Goal: Task Accomplishment & Management: Complete application form

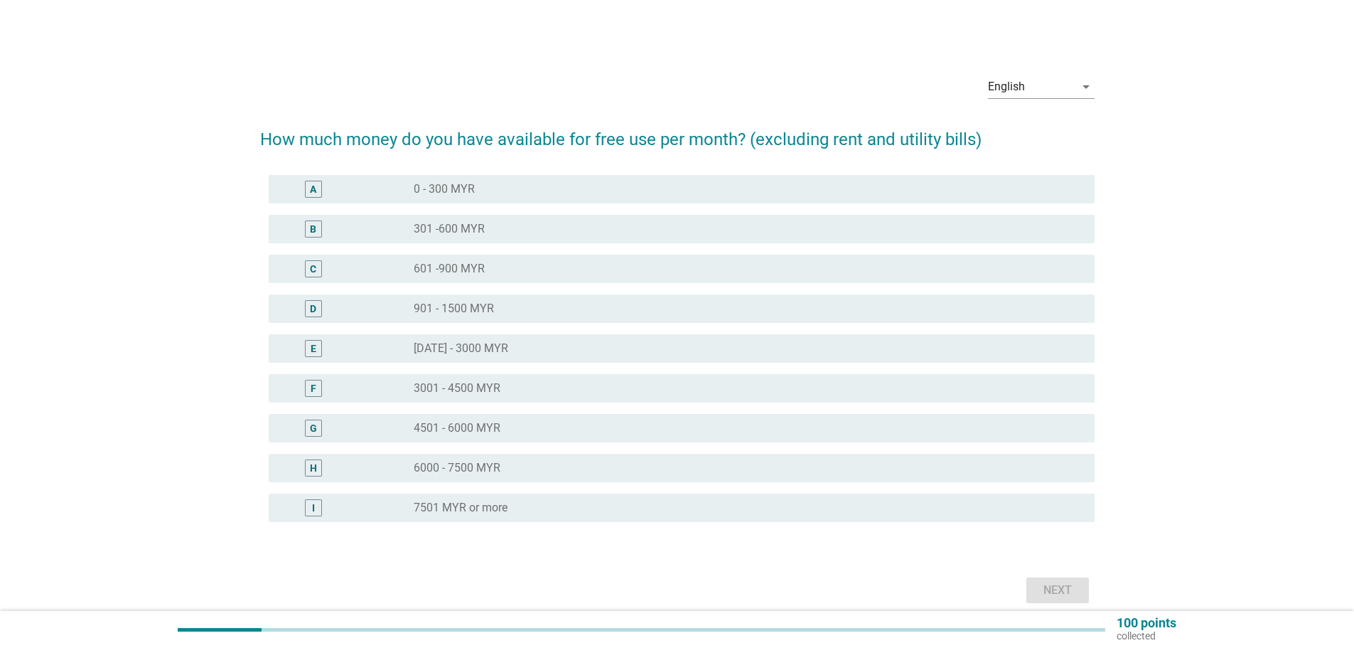
click at [515, 231] on div "radio_button_unchecked 301 -600 MYR" at bounding box center [743, 229] width 658 height 14
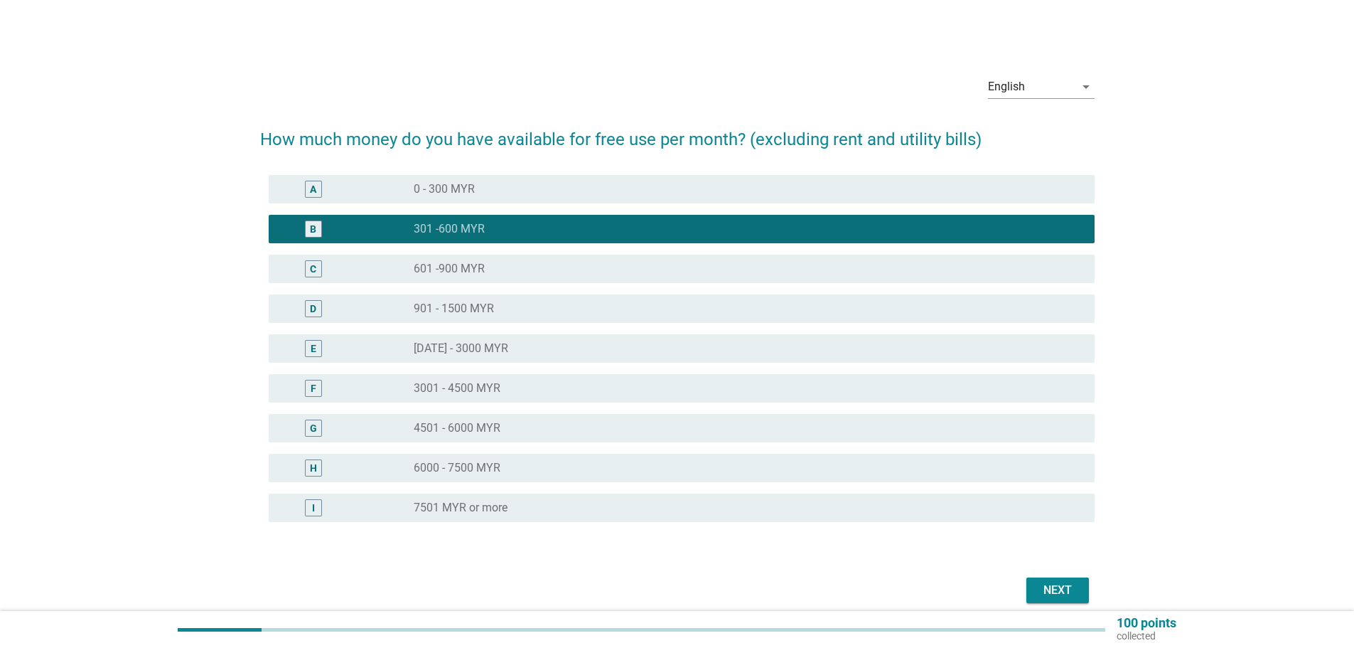
click at [1072, 583] on div "Next" at bounding box center [1058, 590] width 40 height 17
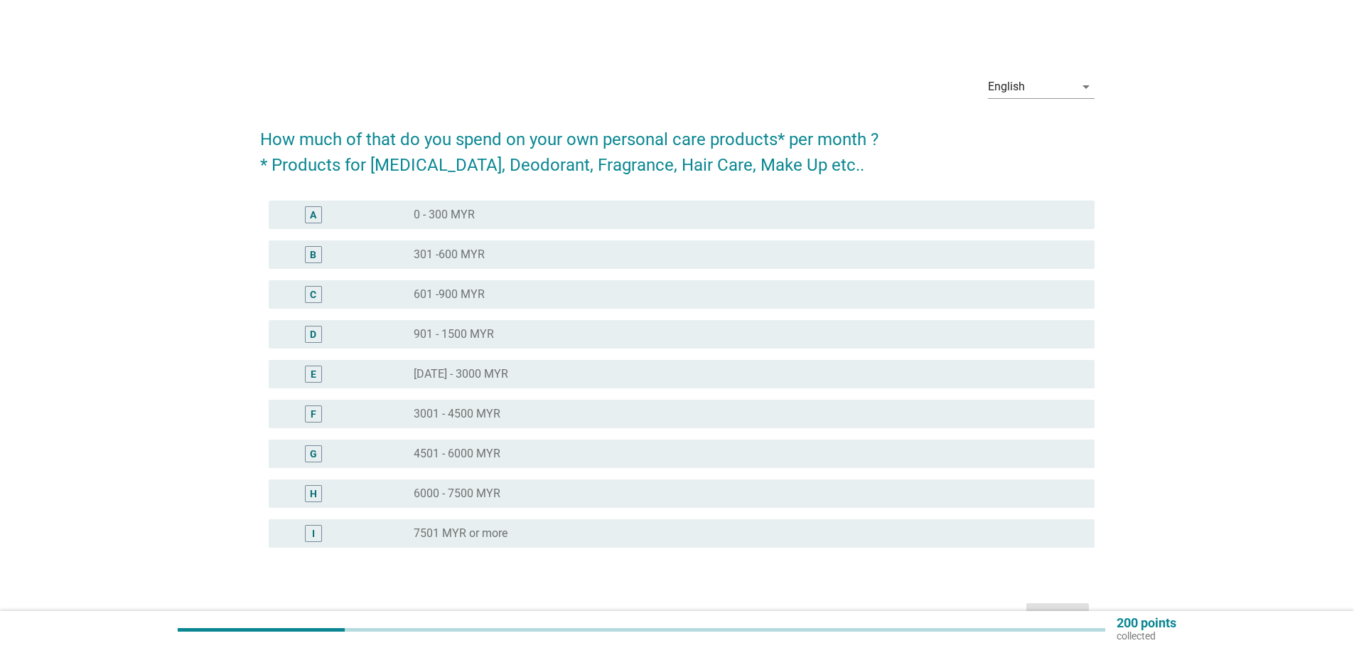
click at [428, 213] on label "0 - 300 MYR" at bounding box center [444, 215] width 61 height 14
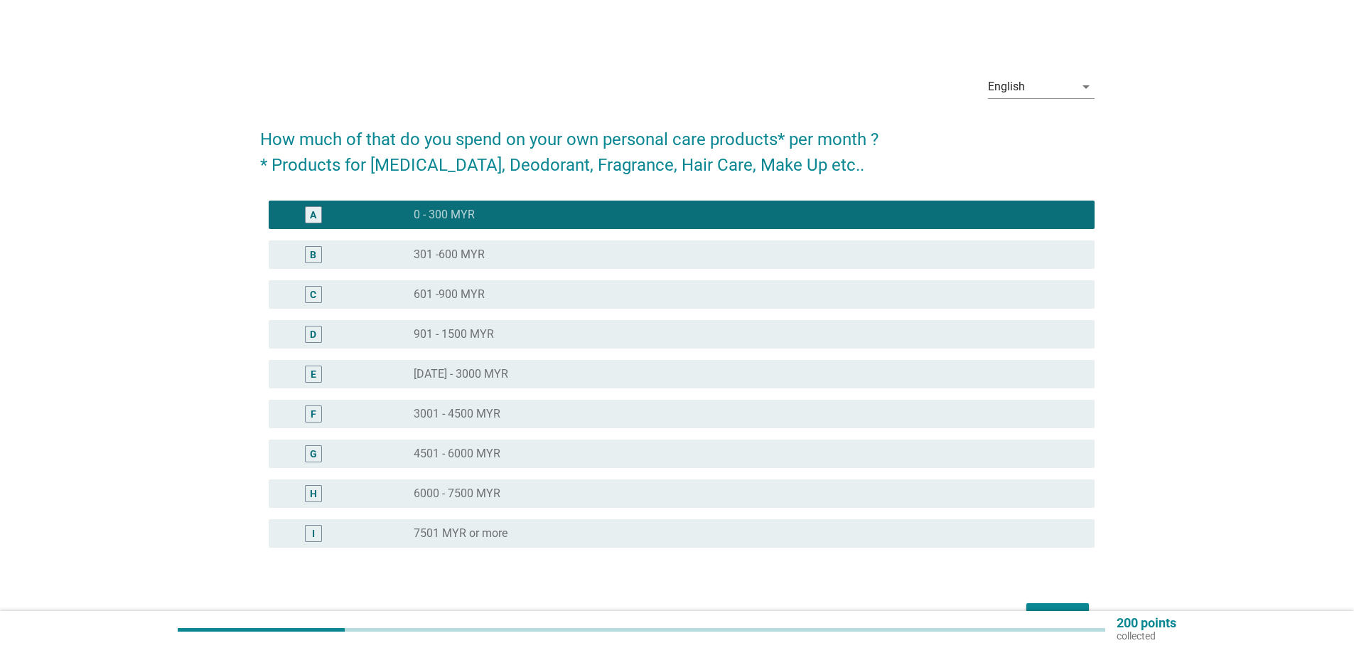
scroll to position [71, 0]
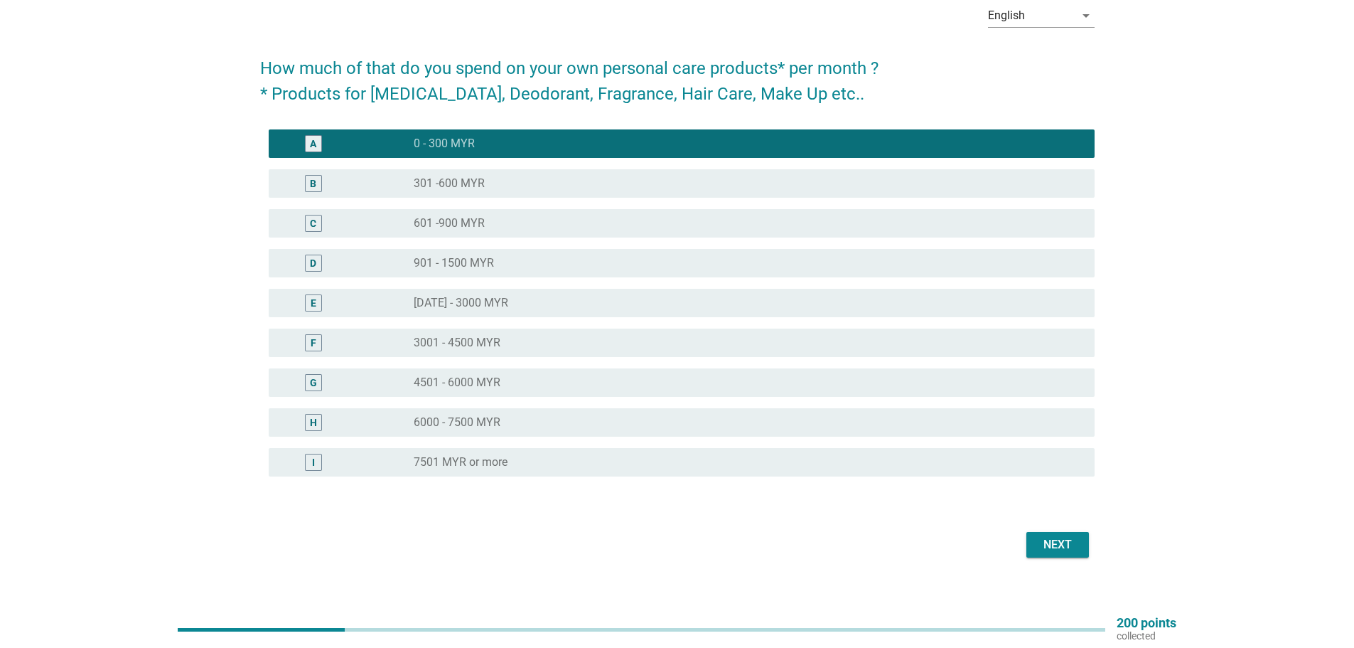
click at [1052, 552] on div "Next" at bounding box center [1058, 544] width 40 height 17
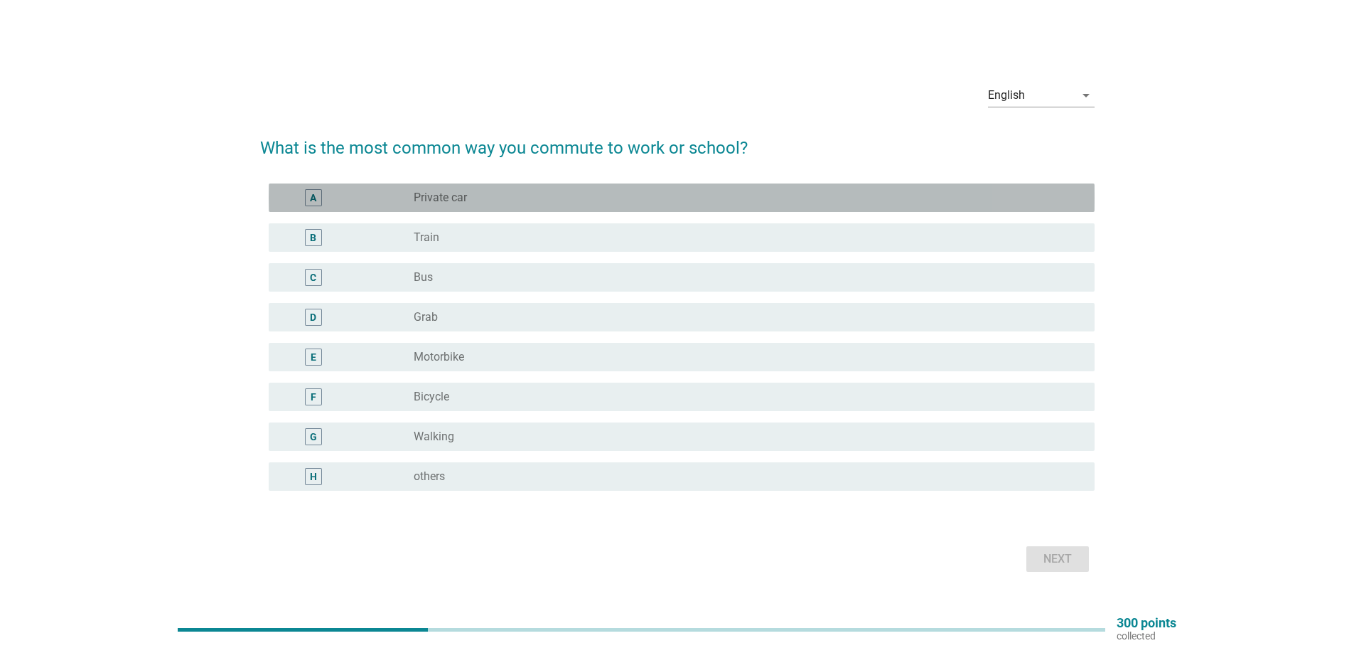
click at [462, 192] on label "Private car" at bounding box center [440, 198] width 53 height 14
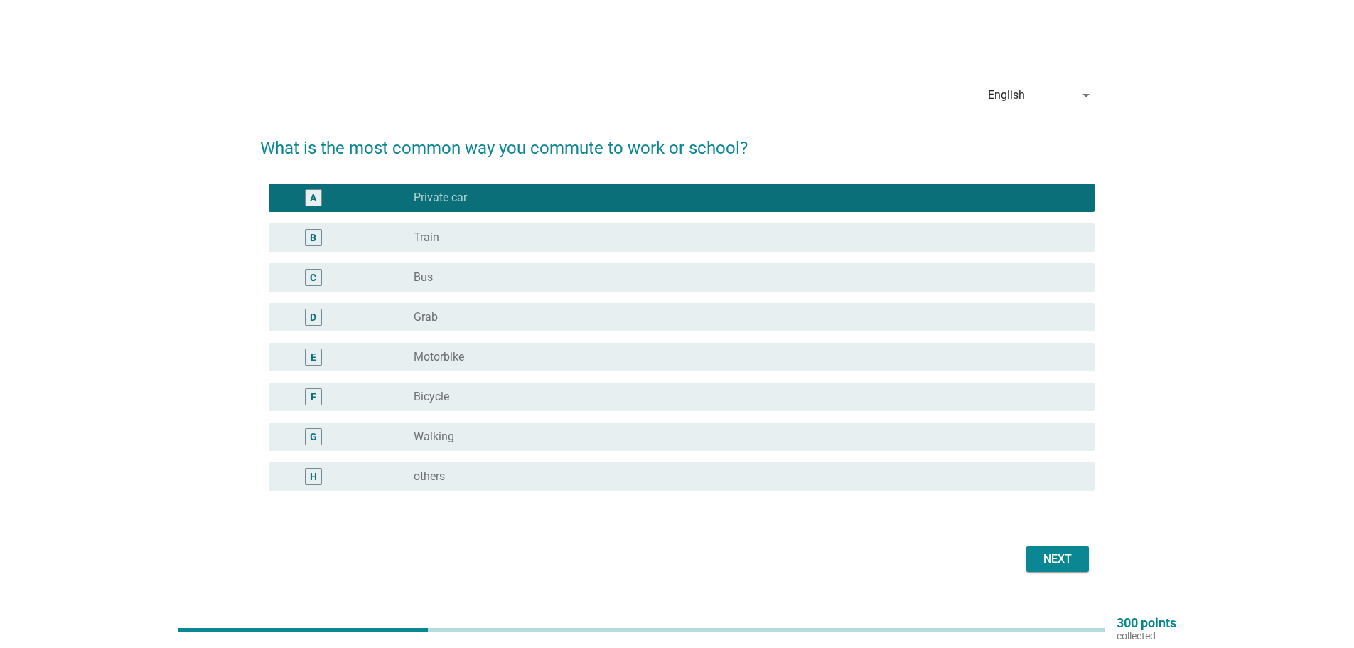
click at [1049, 555] on div "Next" at bounding box center [1058, 558] width 40 height 17
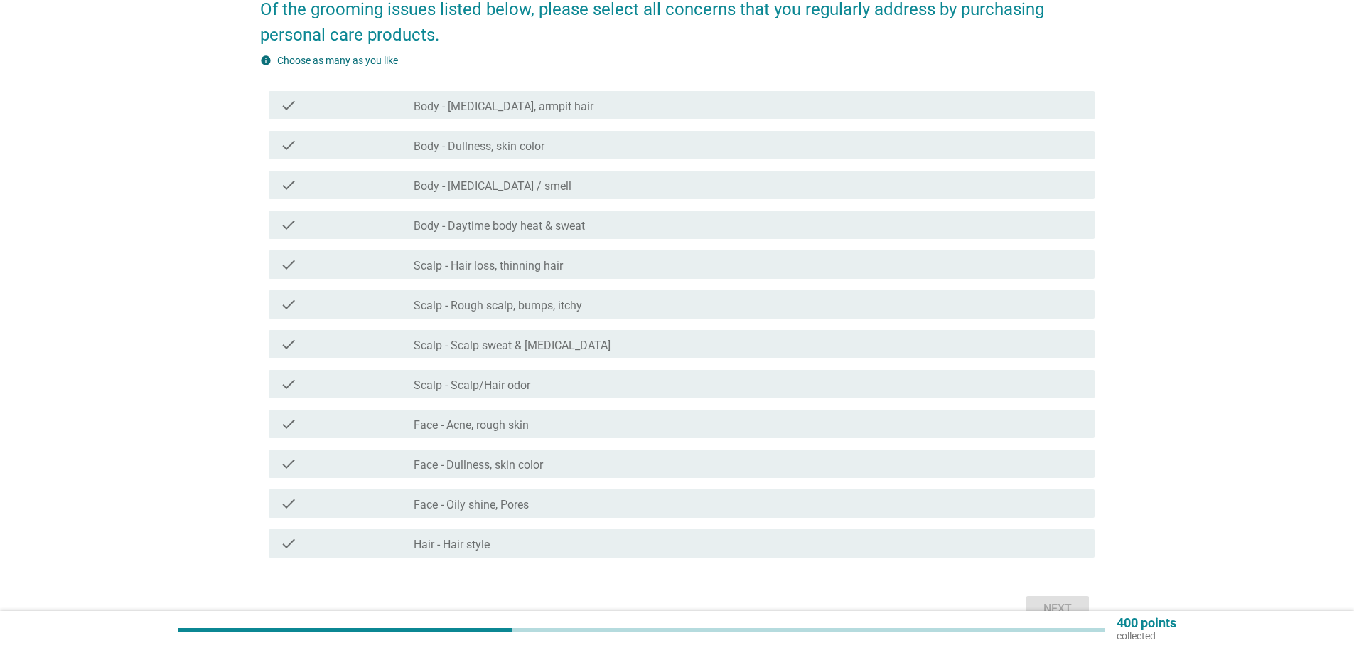
scroll to position [142, 0]
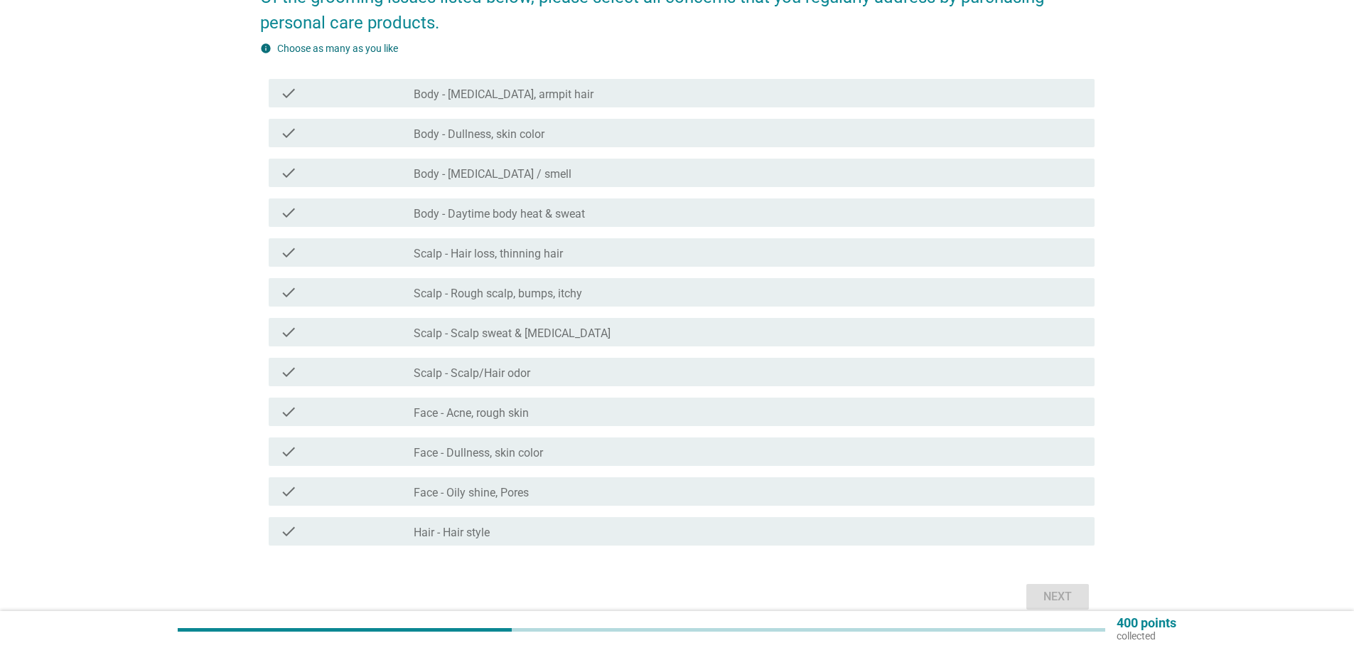
click at [453, 259] on label "Scalp - Hair loss, thinning hair" at bounding box center [488, 254] width 149 height 14
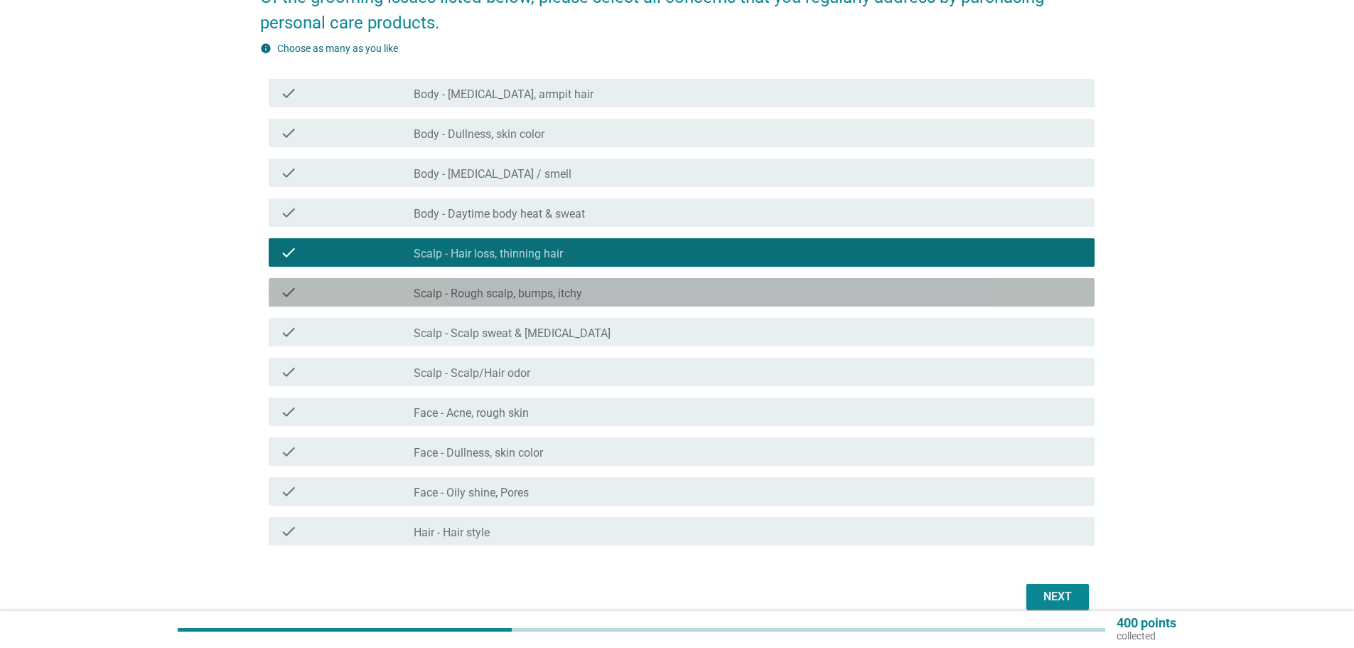
click at [446, 299] on label "Scalp - Rough scalp, bumps, itchy" at bounding box center [498, 294] width 169 height 14
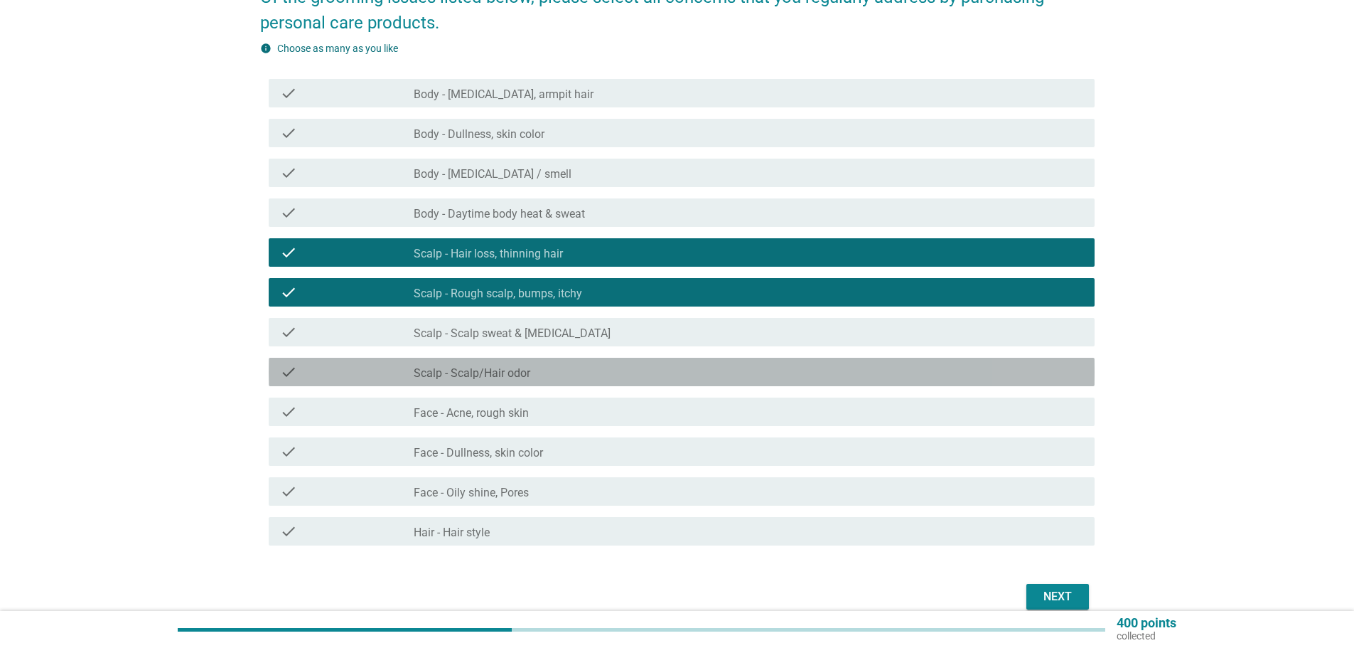
click at [455, 371] on label "Scalp - Scalp/Hair odor" at bounding box center [472, 373] width 117 height 14
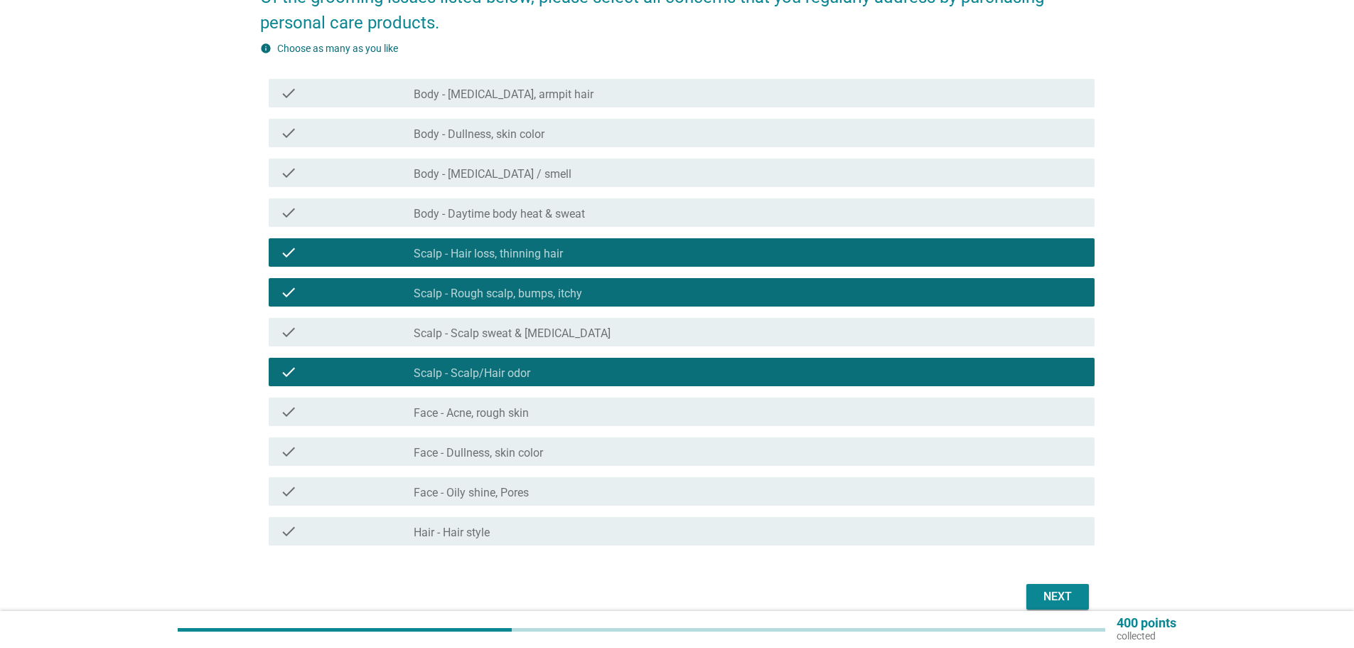
click at [499, 410] on label "Face - Acne, rough skin" at bounding box center [471, 413] width 115 height 14
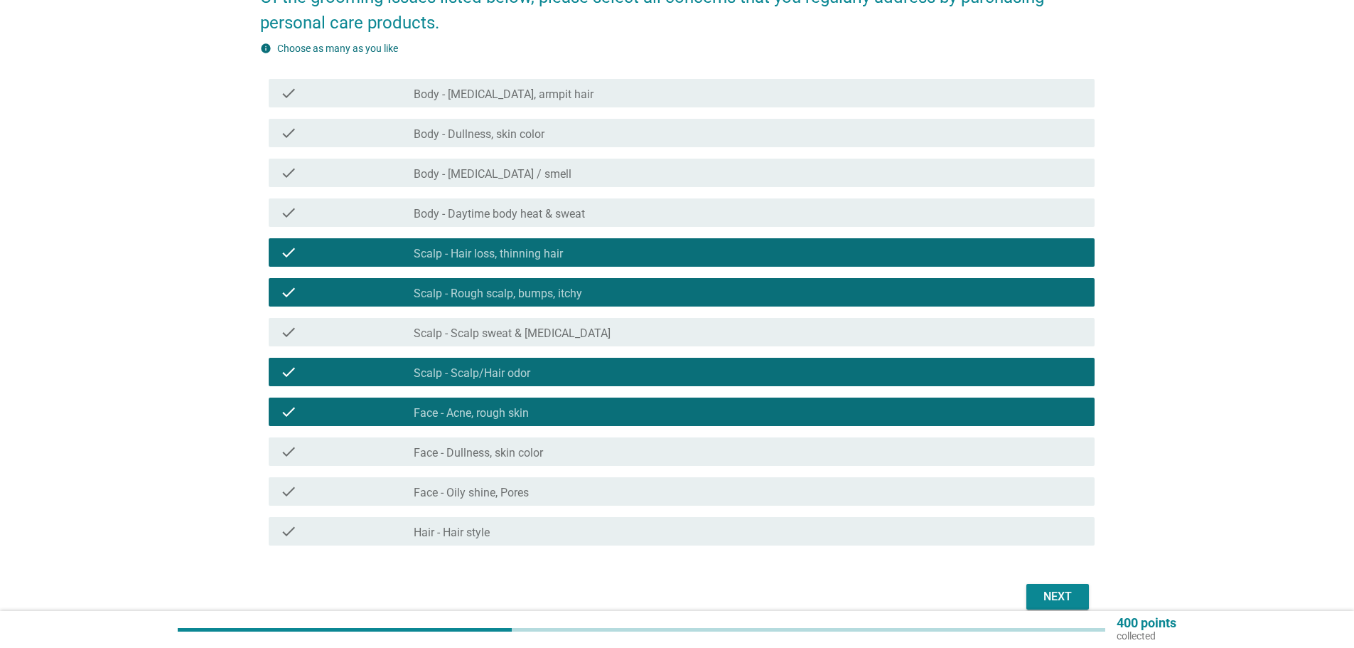
click at [524, 180] on label "Body - [MEDICAL_DATA] / smell" at bounding box center [493, 174] width 158 height 14
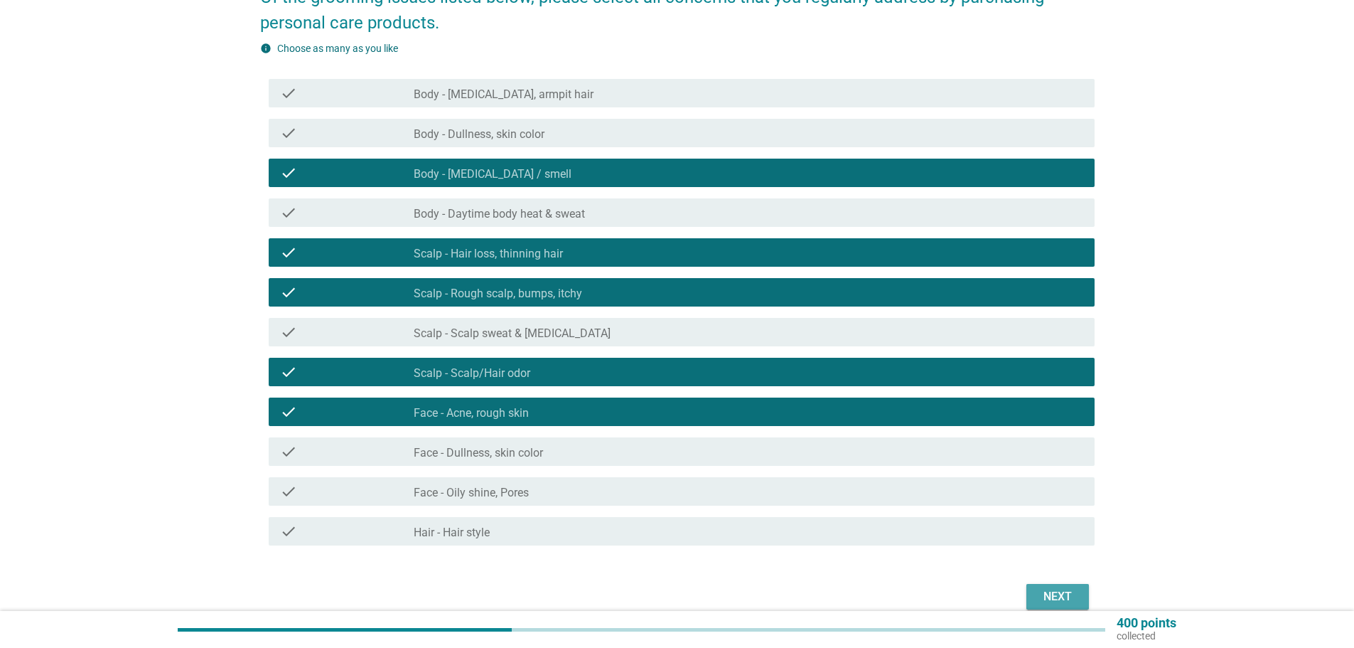
click at [1061, 594] on div "Next" at bounding box center [1058, 596] width 40 height 17
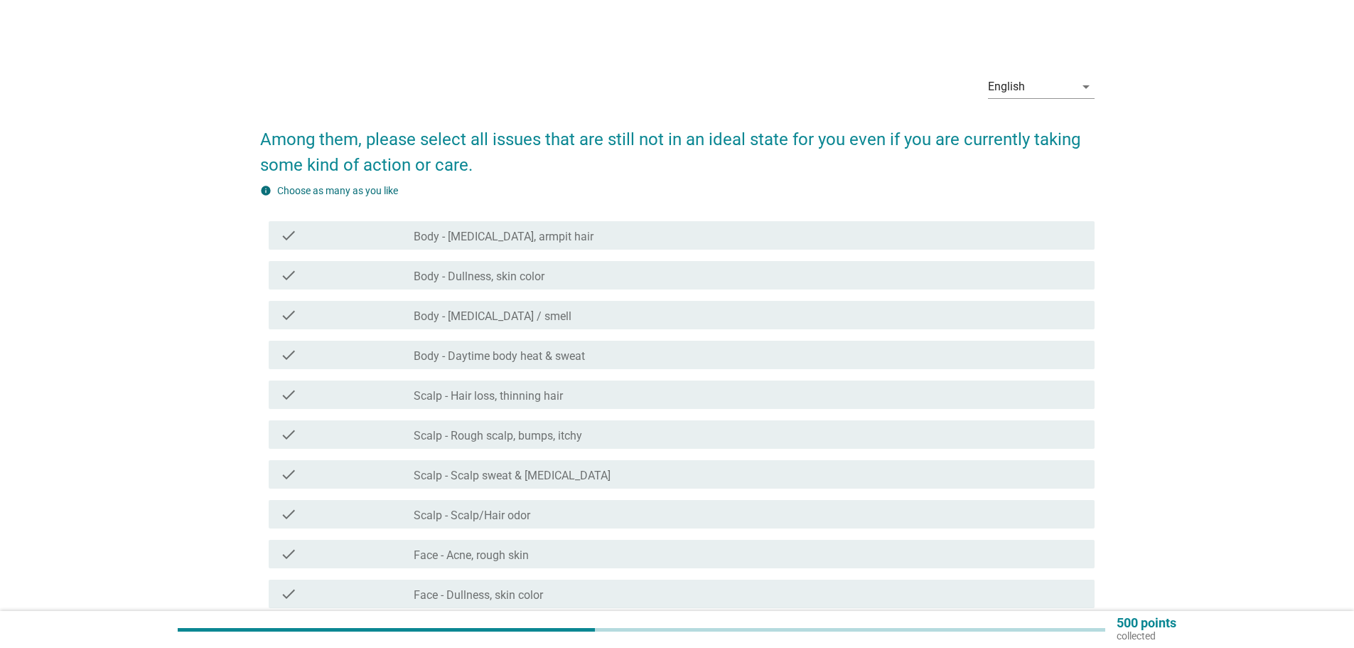
click at [457, 321] on label "Body - [MEDICAL_DATA] / smell" at bounding box center [493, 316] width 158 height 14
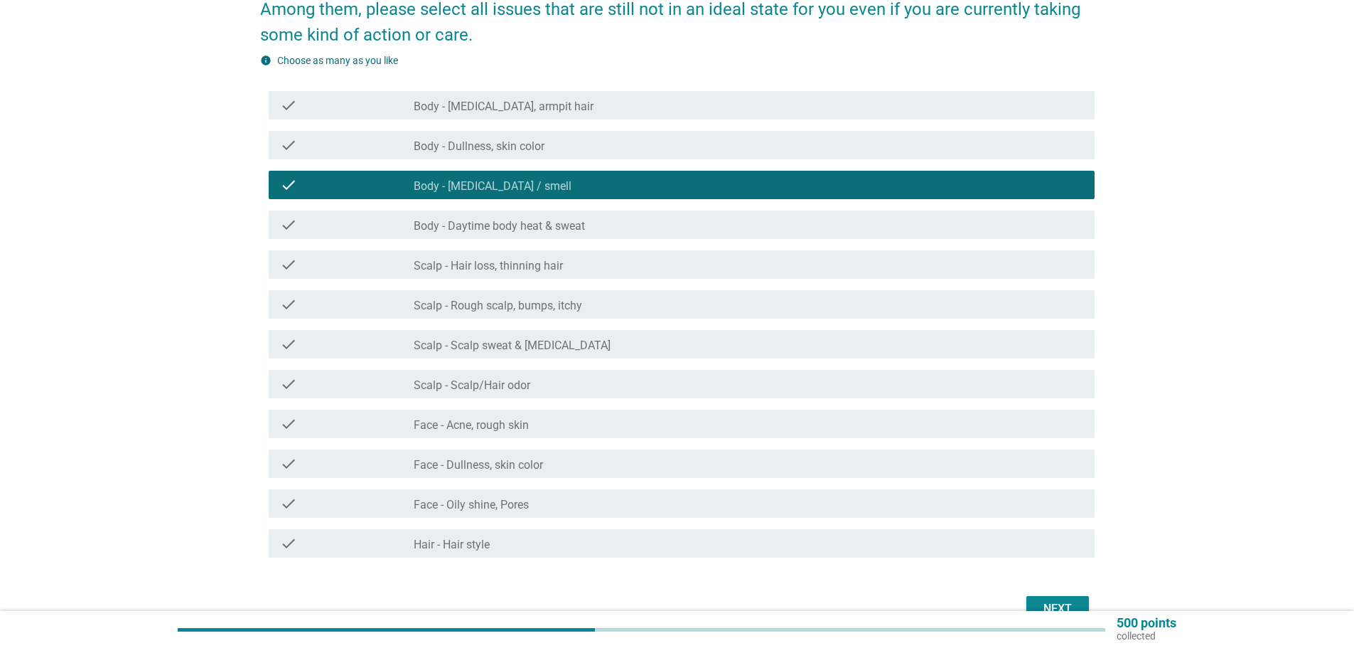
scroll to position [142, 0]
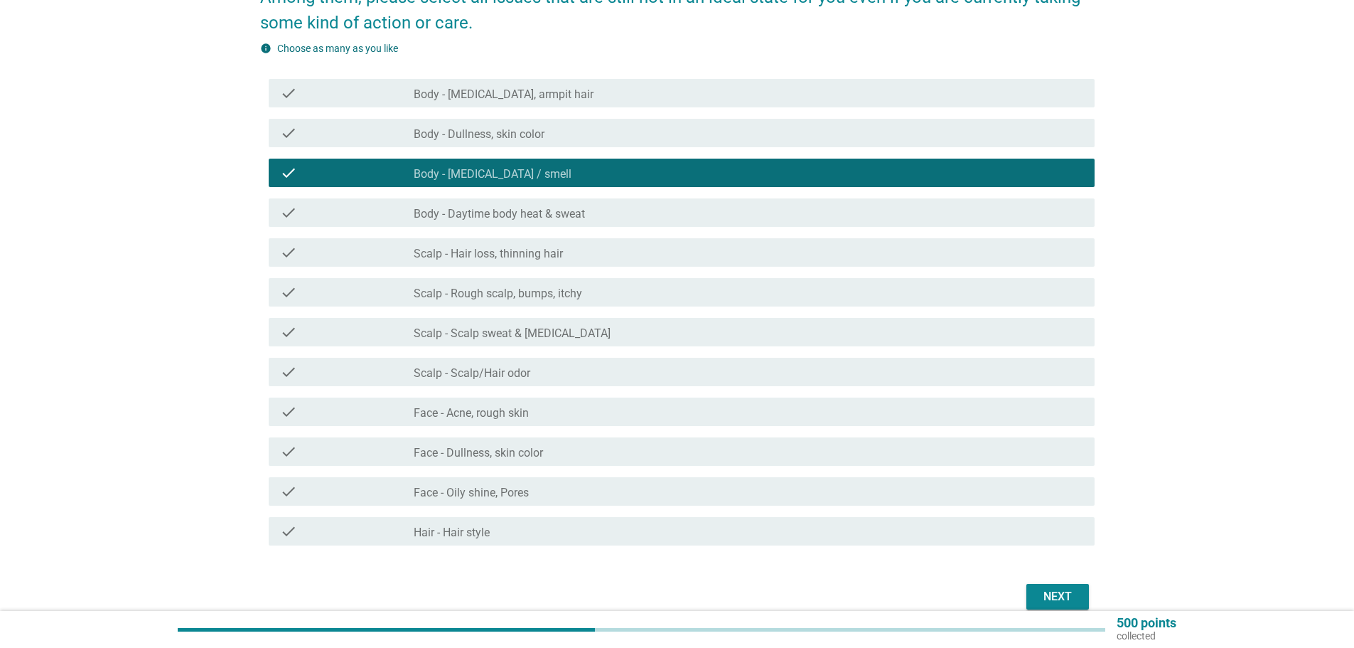
click at [493, 405] on div "check_box_outline_blank Face - Acne, rough skin" at bounding box center [749, 411] width 670 height 17
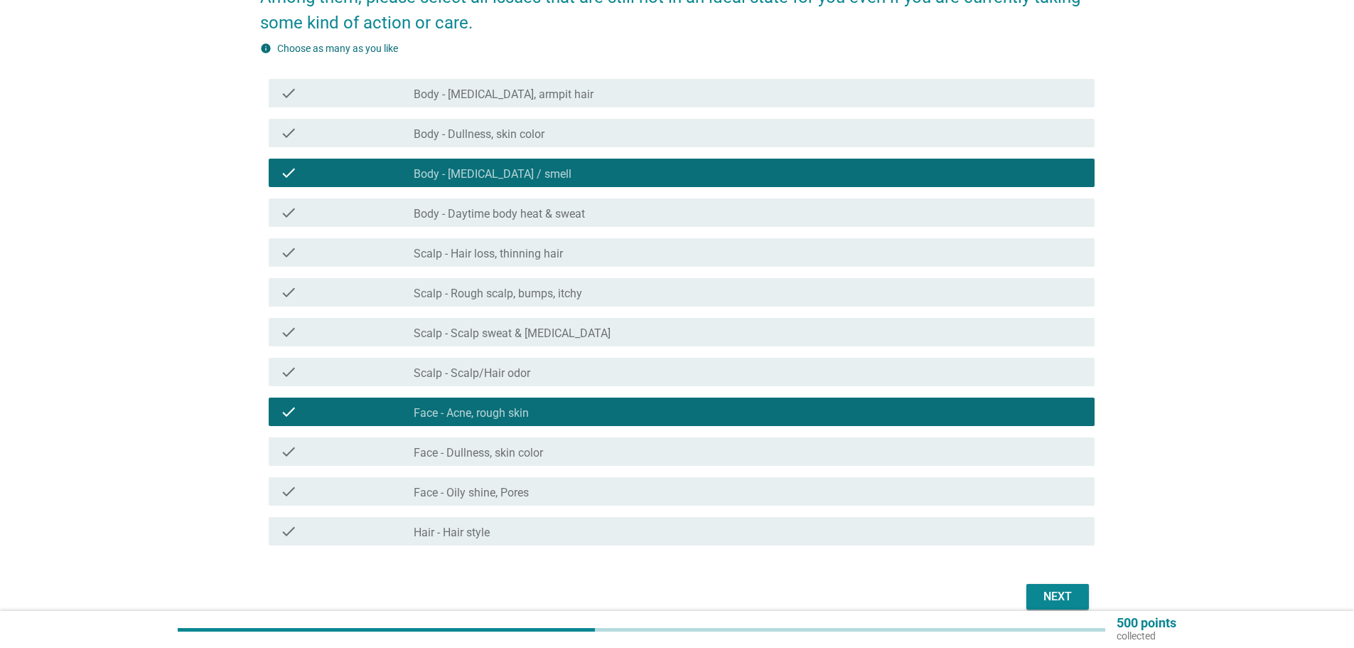
click at [525, 259] on label "Scalp - Hair loss, thinning hair" at bounding box center [488, 254] width 149 height 14
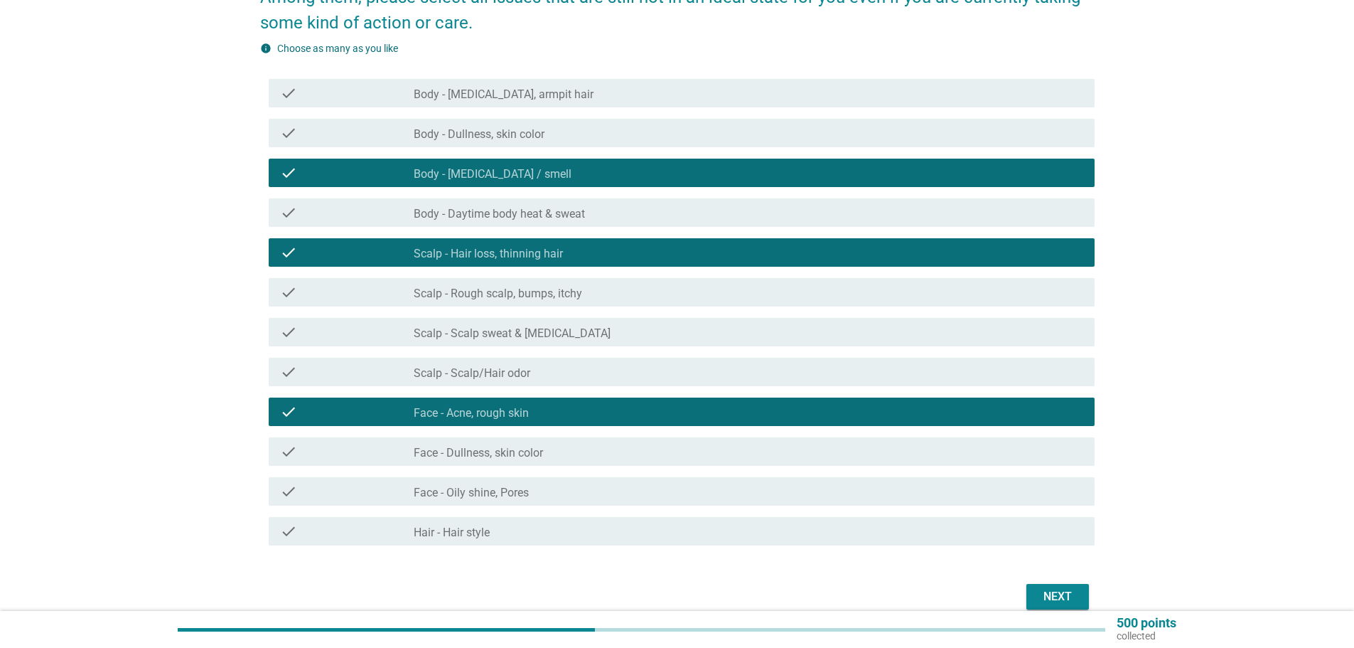
click at [519, 298] on label "Scalp - Rough scalp, bumps, itchy" at bounding box center [498, 294] width 169 height 14
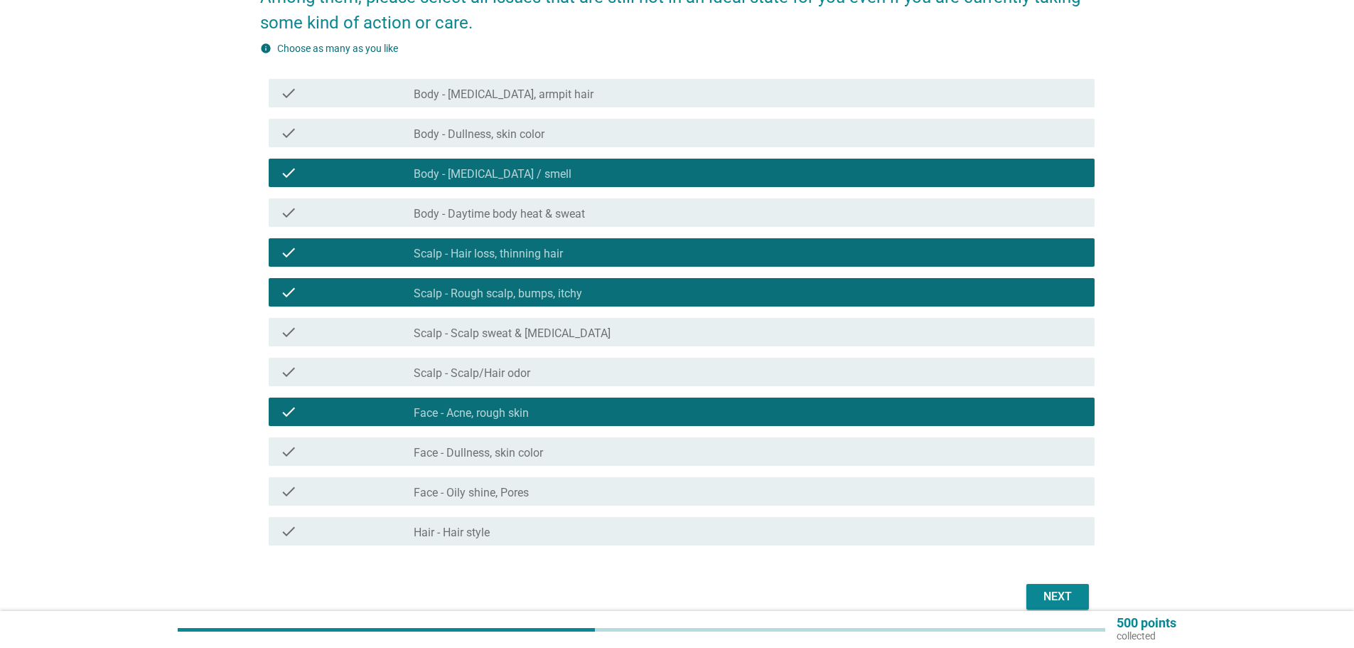
click at [1057, 595] on div "Next" at bounding box center [1058, 596] width 40 height 17
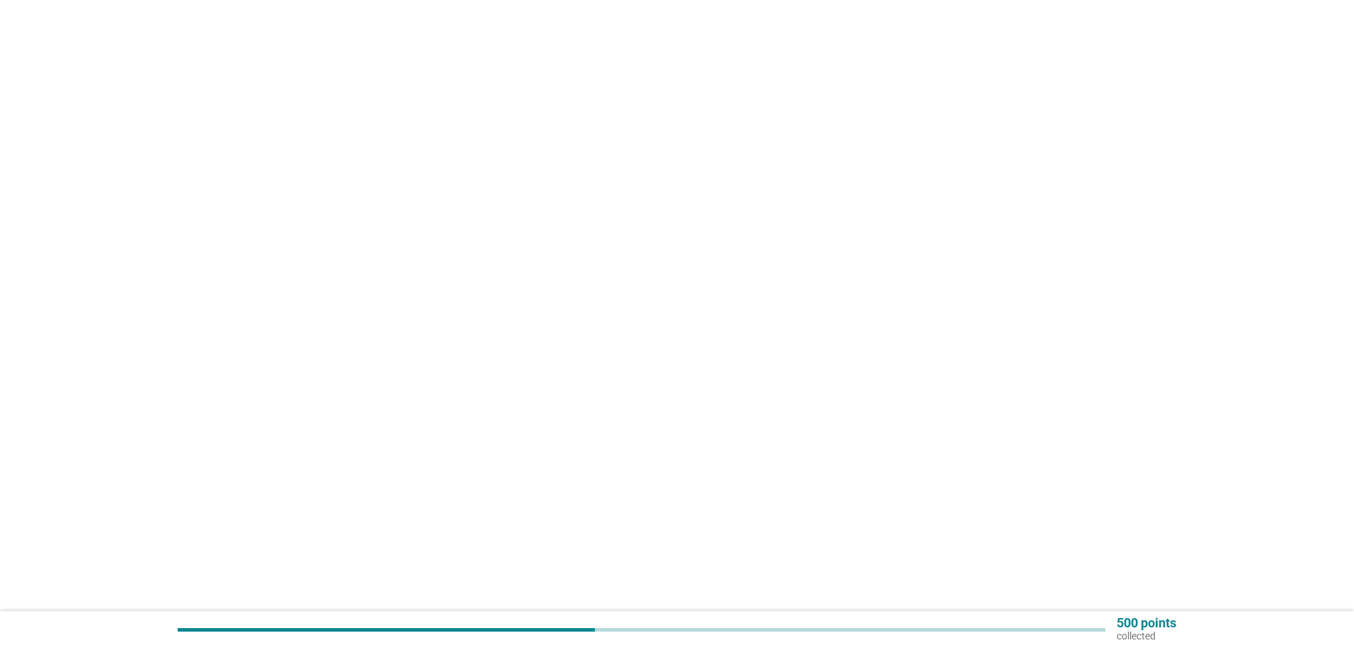
scroll to position [0, 0]
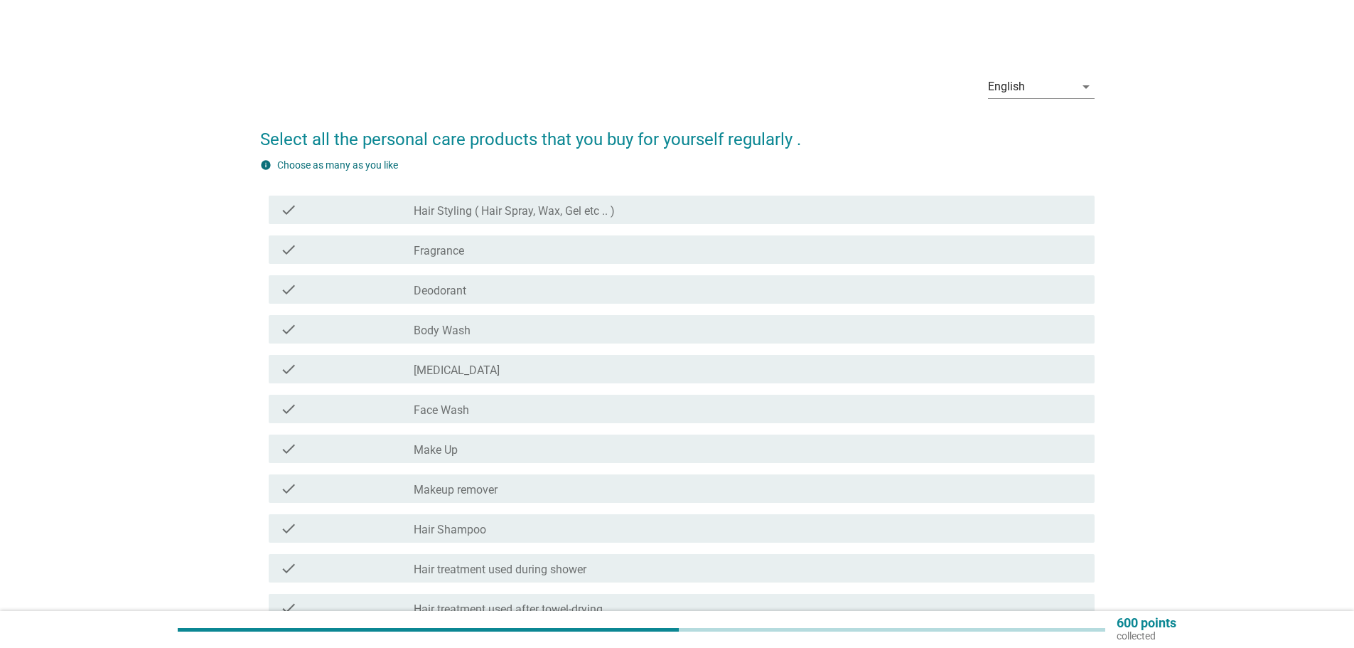
click at [476, 300] on div "check check_box_outline_blank Deodorant" at bounding box center [682, 289] width 826 height 28
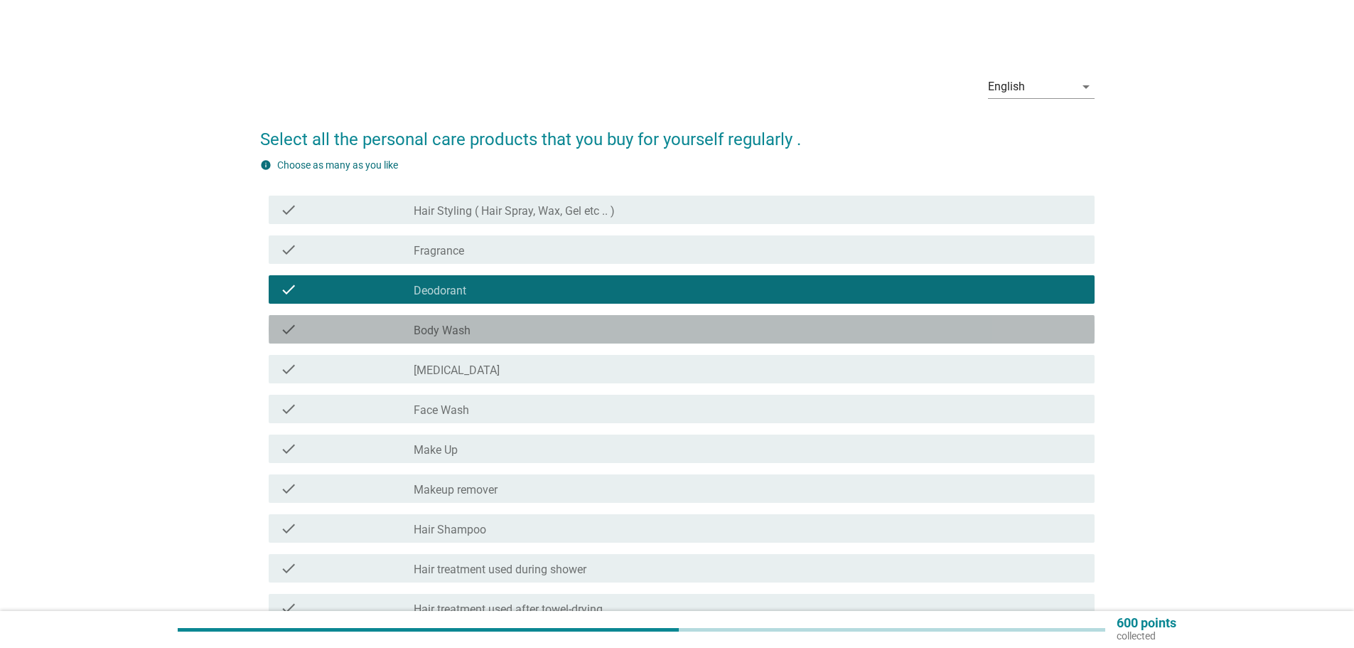
click at [466, 336] on label "Body Wash" at bounding box center [442, 330] width 57 height 14
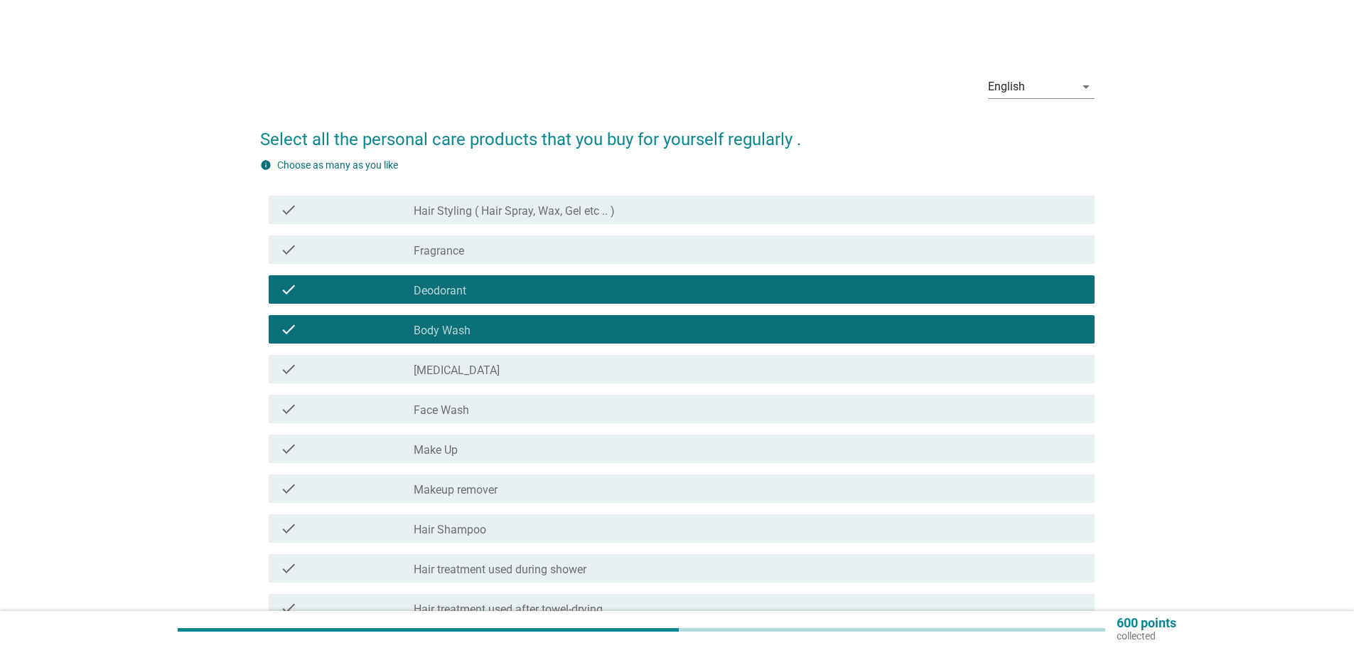
click at [467, 412] on label "Face Wash" at bounding box center [441, 410] width 55 height 14
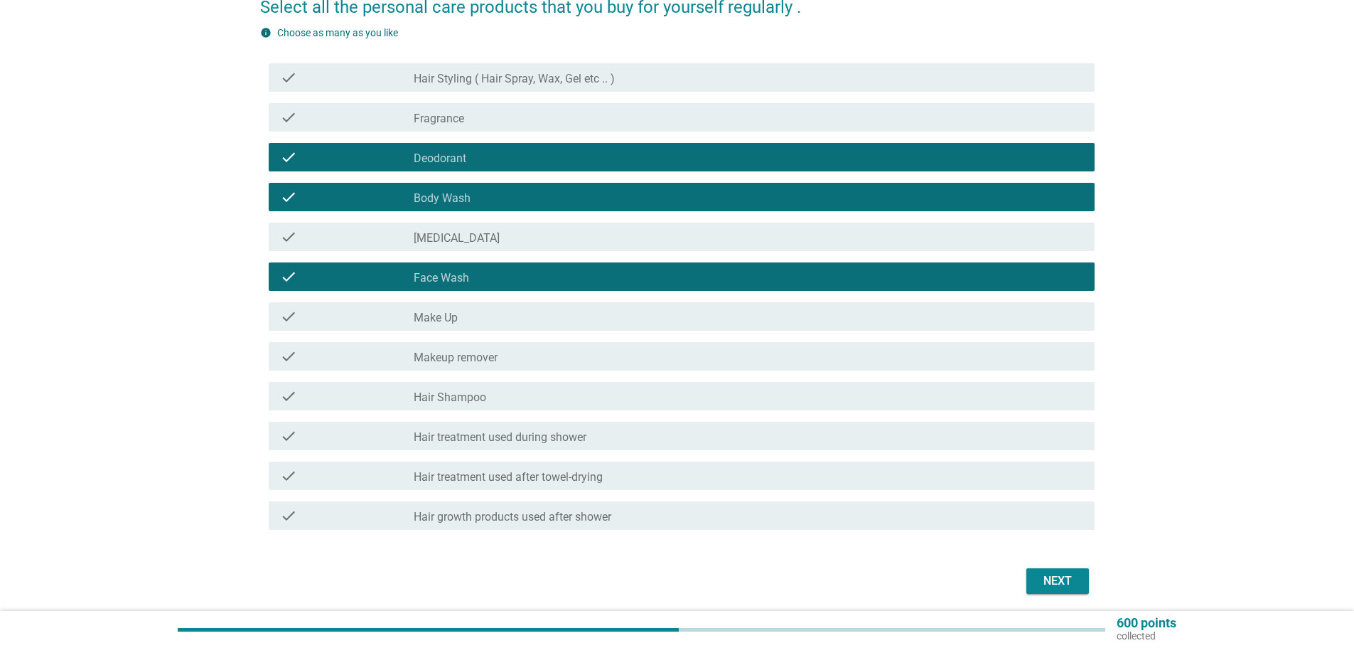
scroll to position [142, 0]
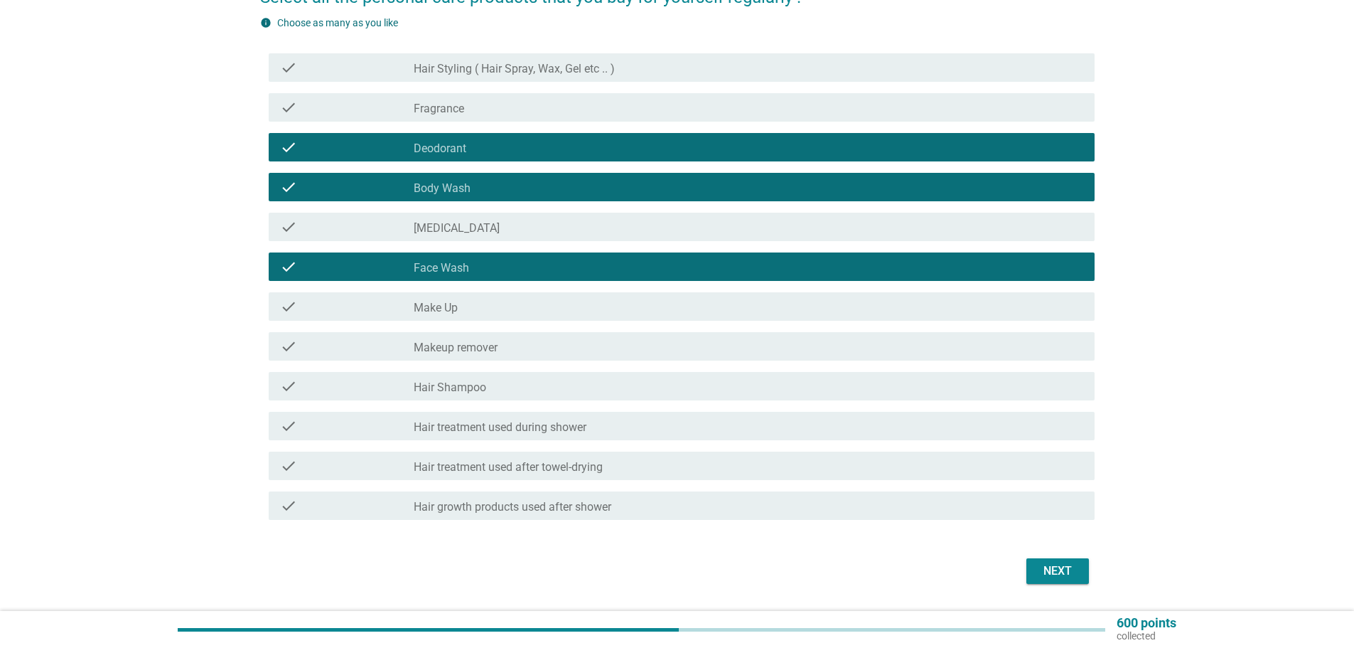
click at [534, 387] on div "check_box_outline_blank Hair Shampoo" at bounding box center [749, 386] width 670 height 17
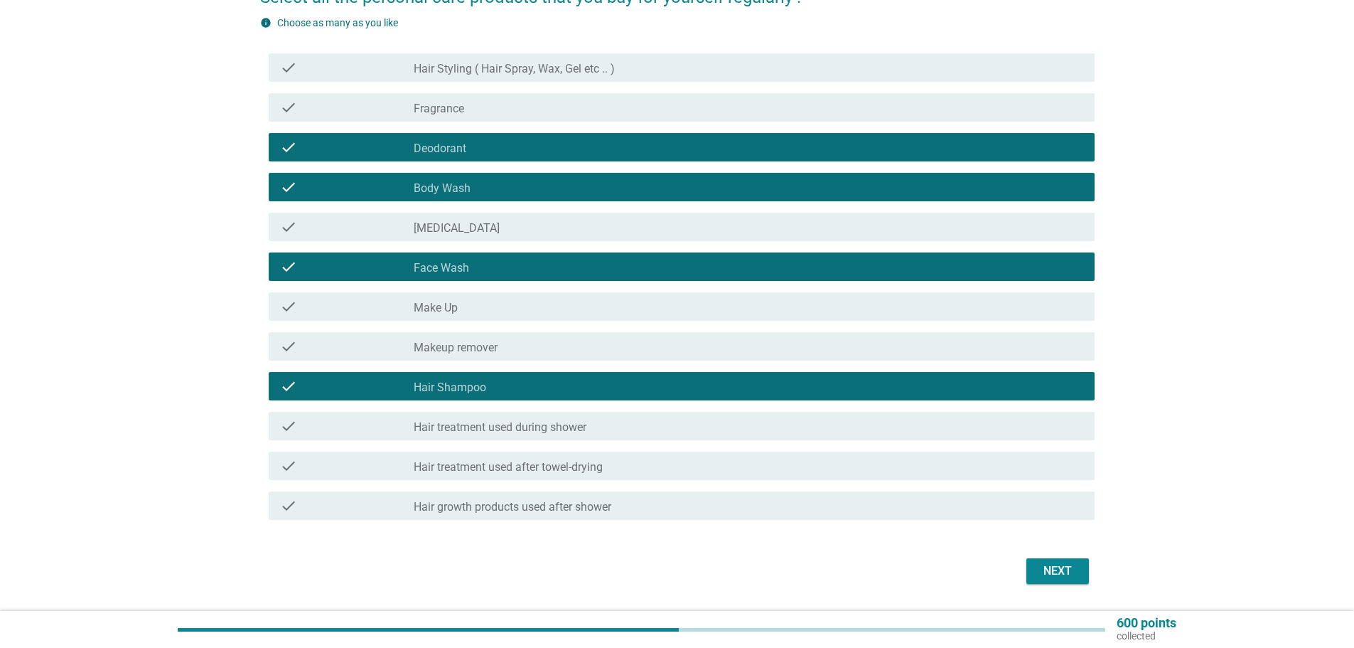
click at [1054, 577] on div "Next" at bounding box center [1058, 570] width 40 height 17
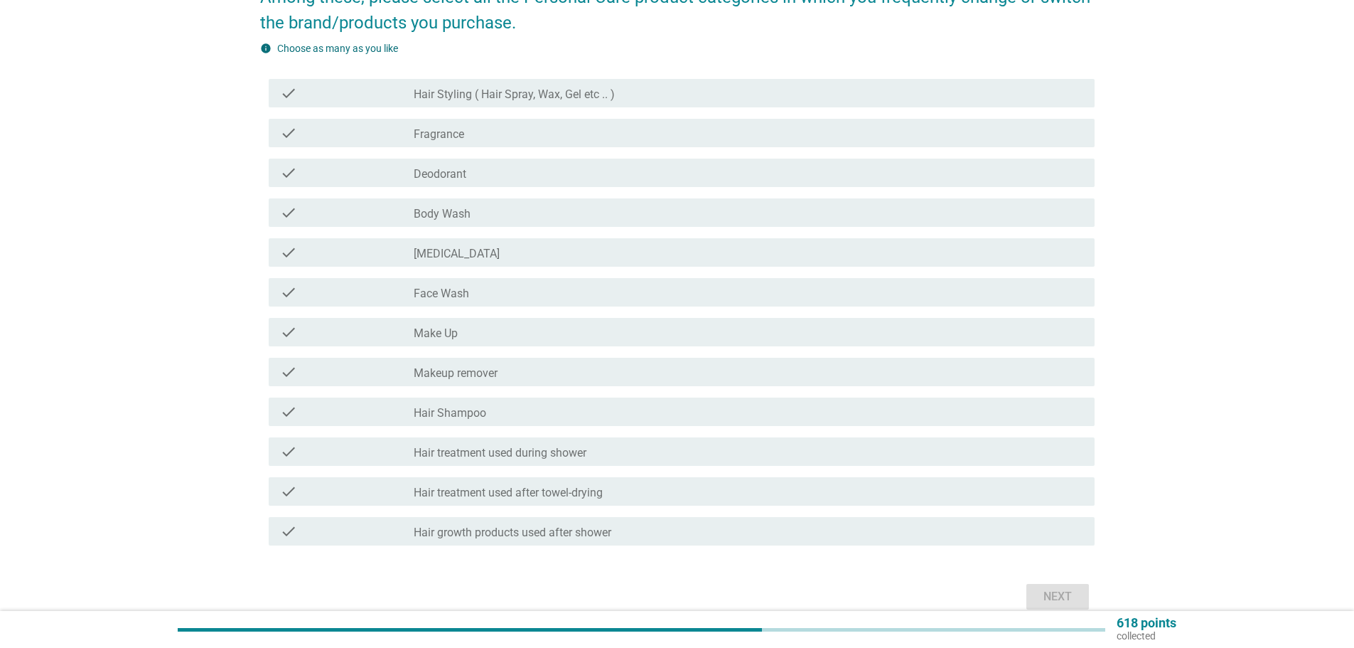
scroll to position [0, 0]
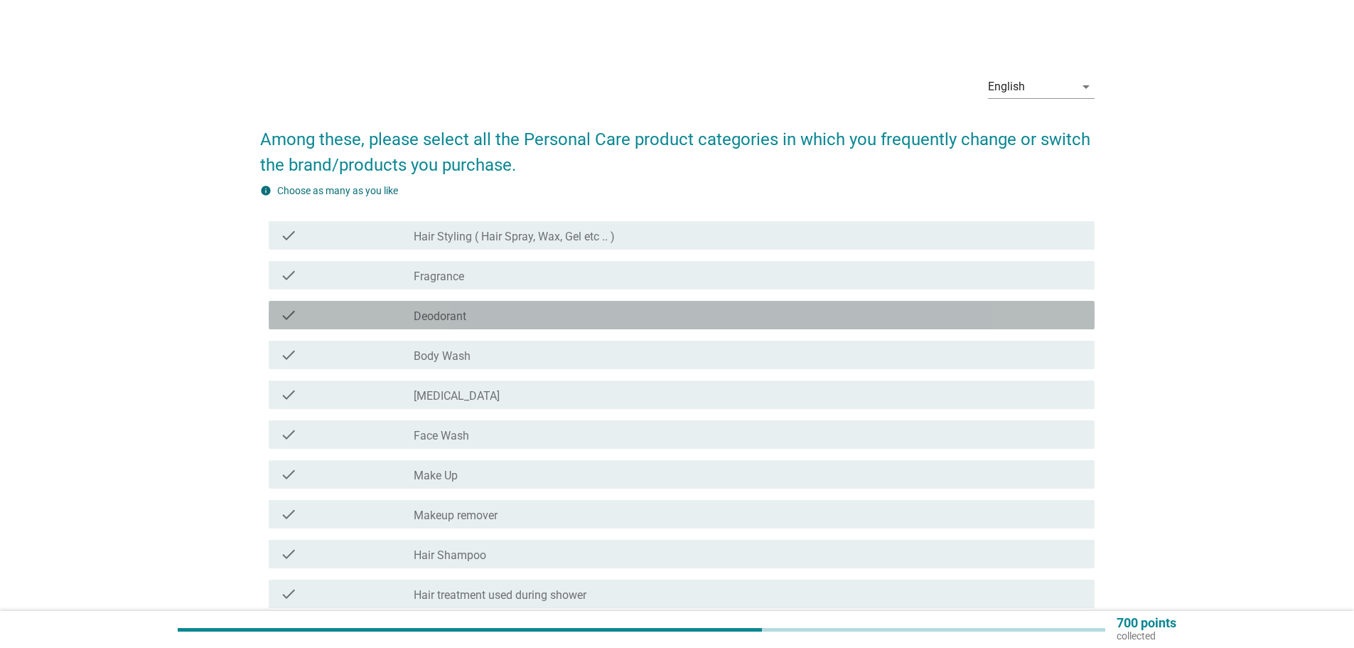
click at [470, 319] on div "check_box_outline_blank Deodorant" at bounding box center [749, 314] width 670 height 17
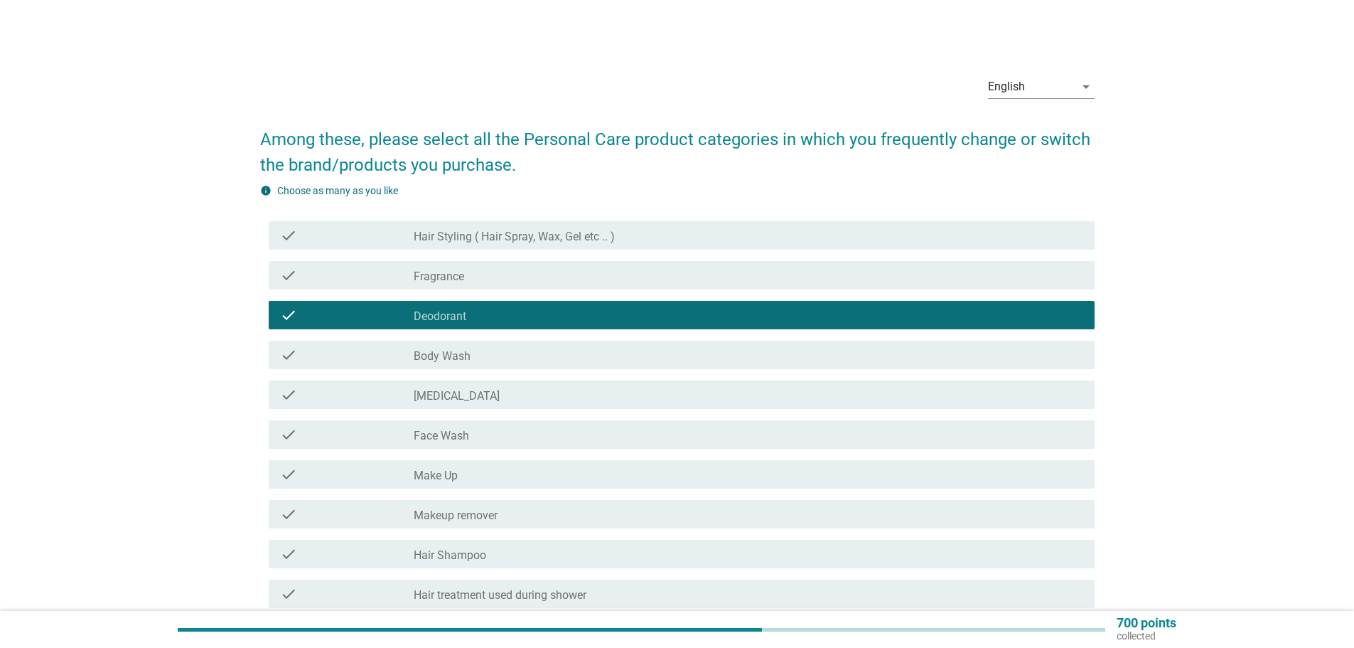
click at [469, 343] on div "check check_box_outline_blank Body Wash" at bounding box center [682, 355] width 826 height 28
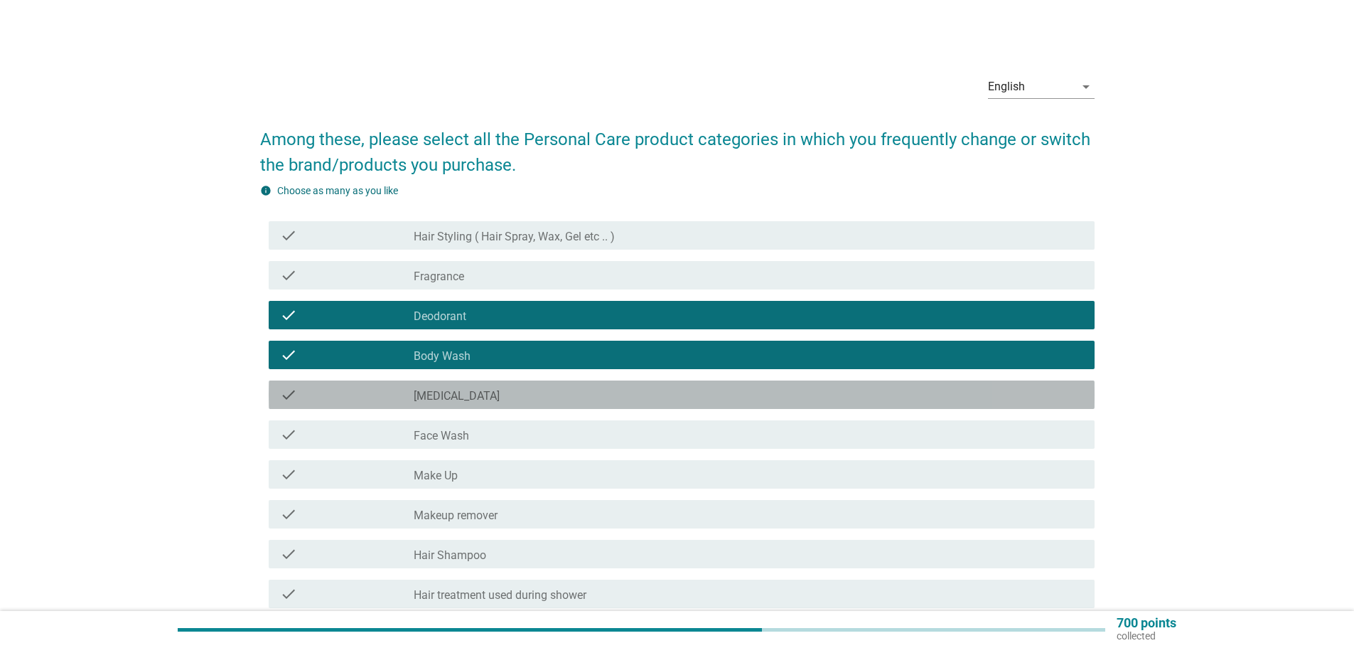
click at [466, 396] on div "check_box_outline_blank [MEDICAL_DATA]" at bounding box center [749, 394] width 670 height 17
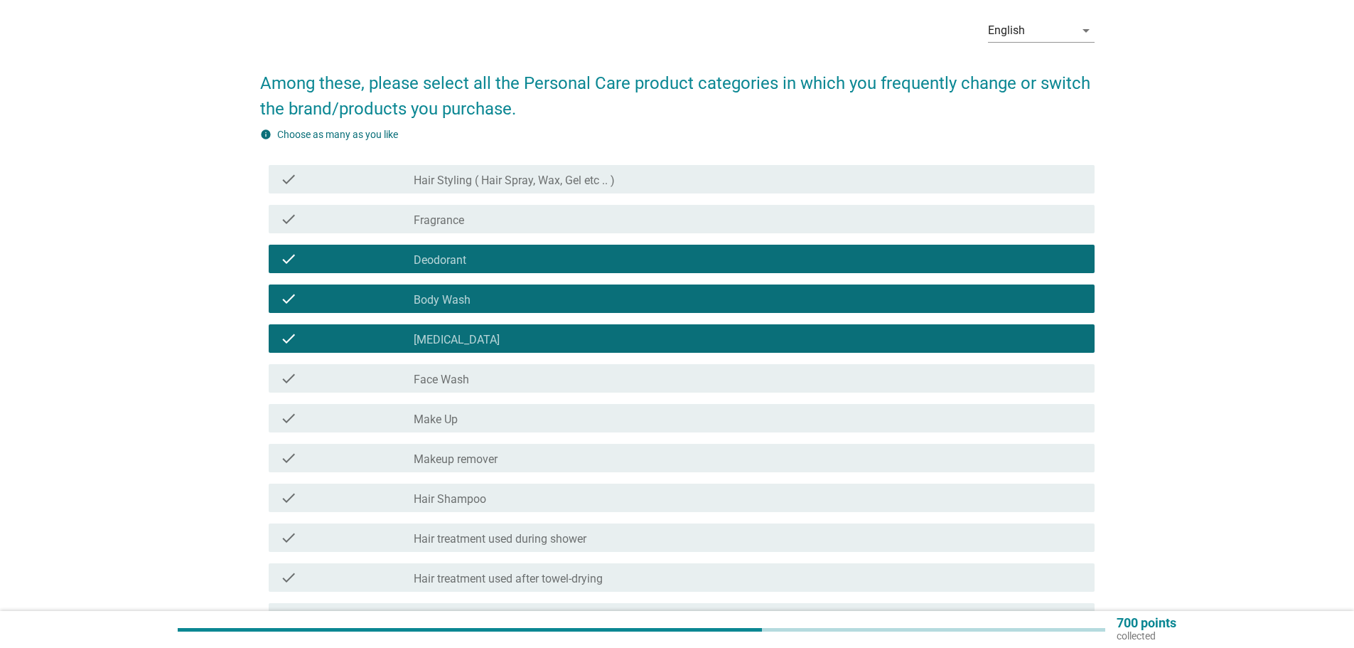
scroll to position [142, 0]
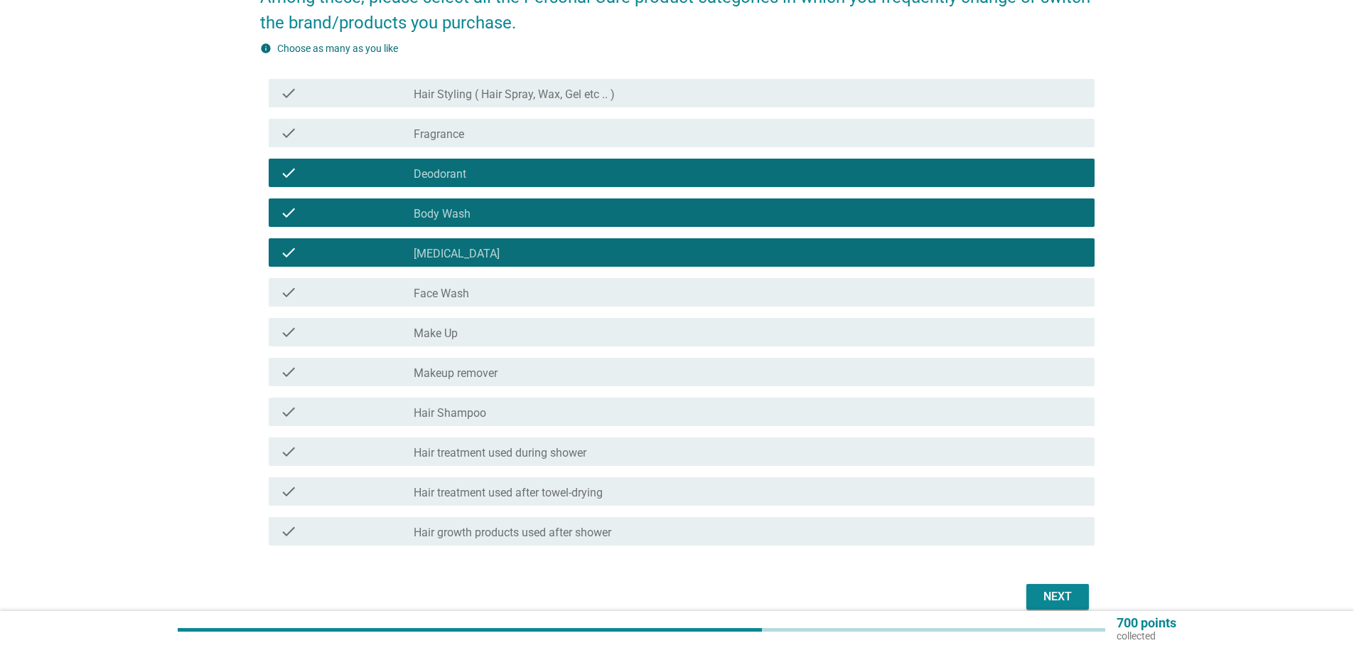
click at [471, 295] on div "check_box_outline_blank Face Wash" at bounding box center [749, 292] width 670 height 17
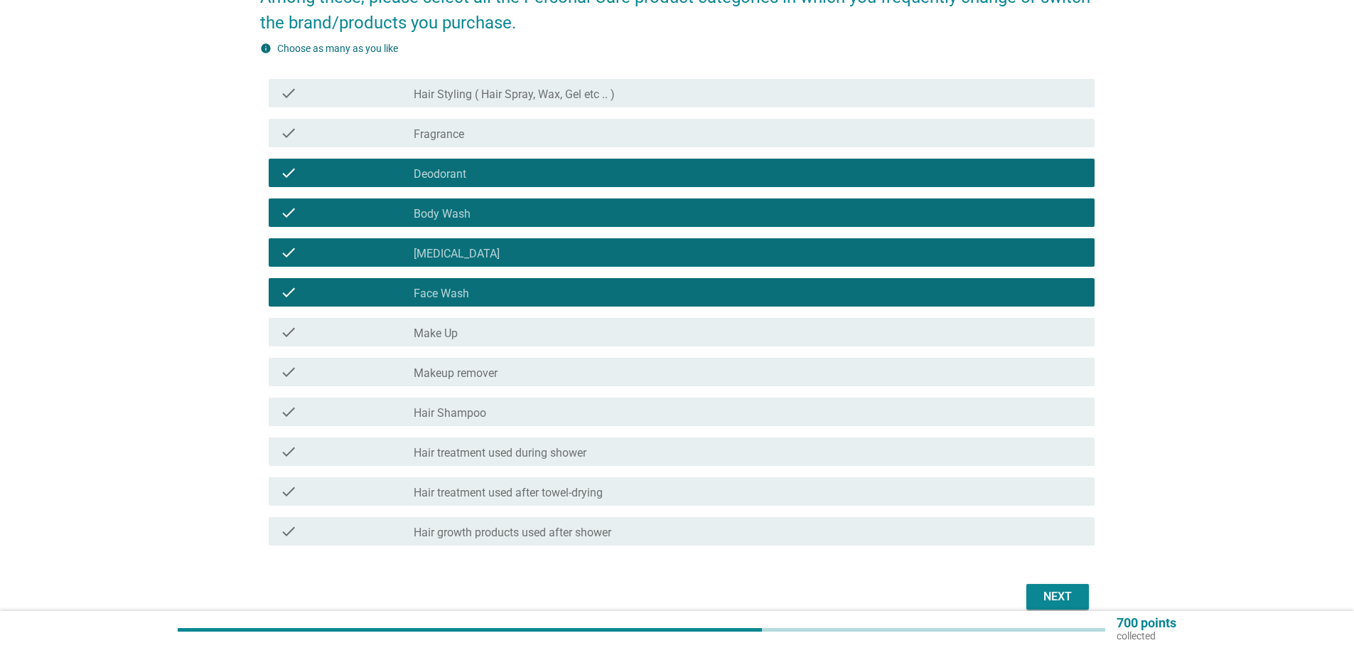
click at [478, 247] on div "check_box_outline_blank [MEDICAL_DATA]" at bounding box center [749, 252] width 670 height 17
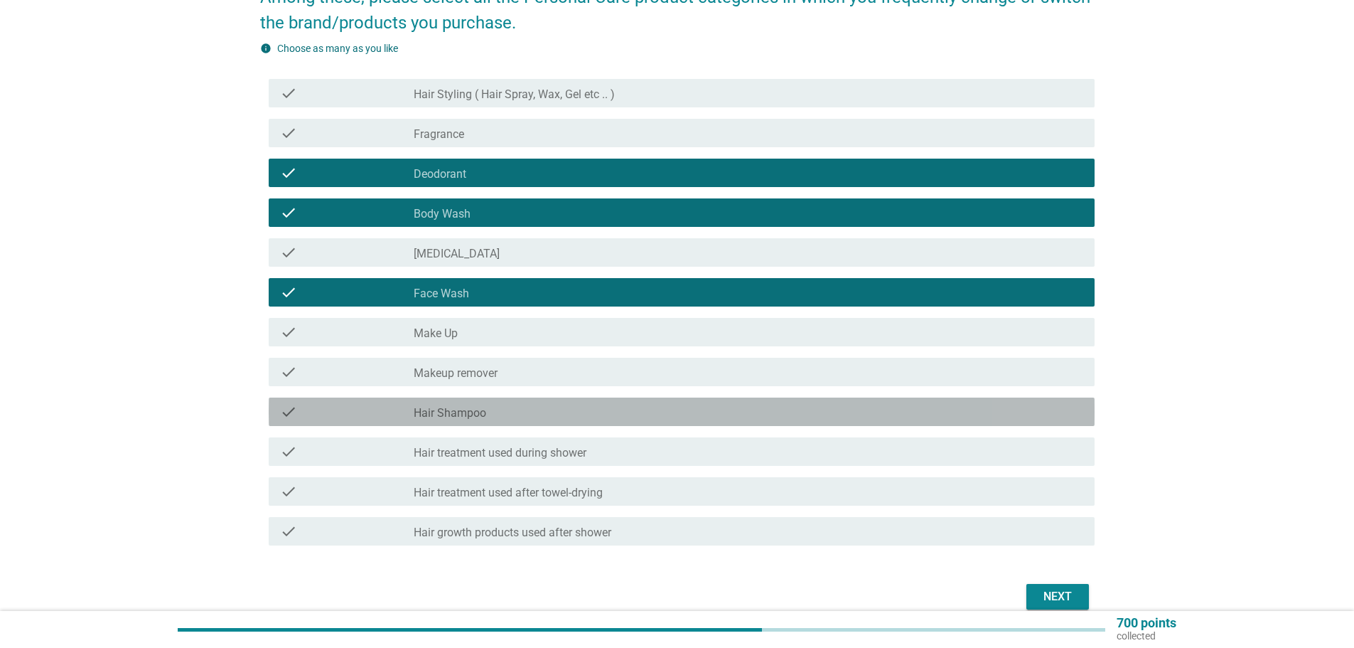
click at [477, 411] on label "Hair Shampoo" at bounding box center [450, 413] width 73 height 14
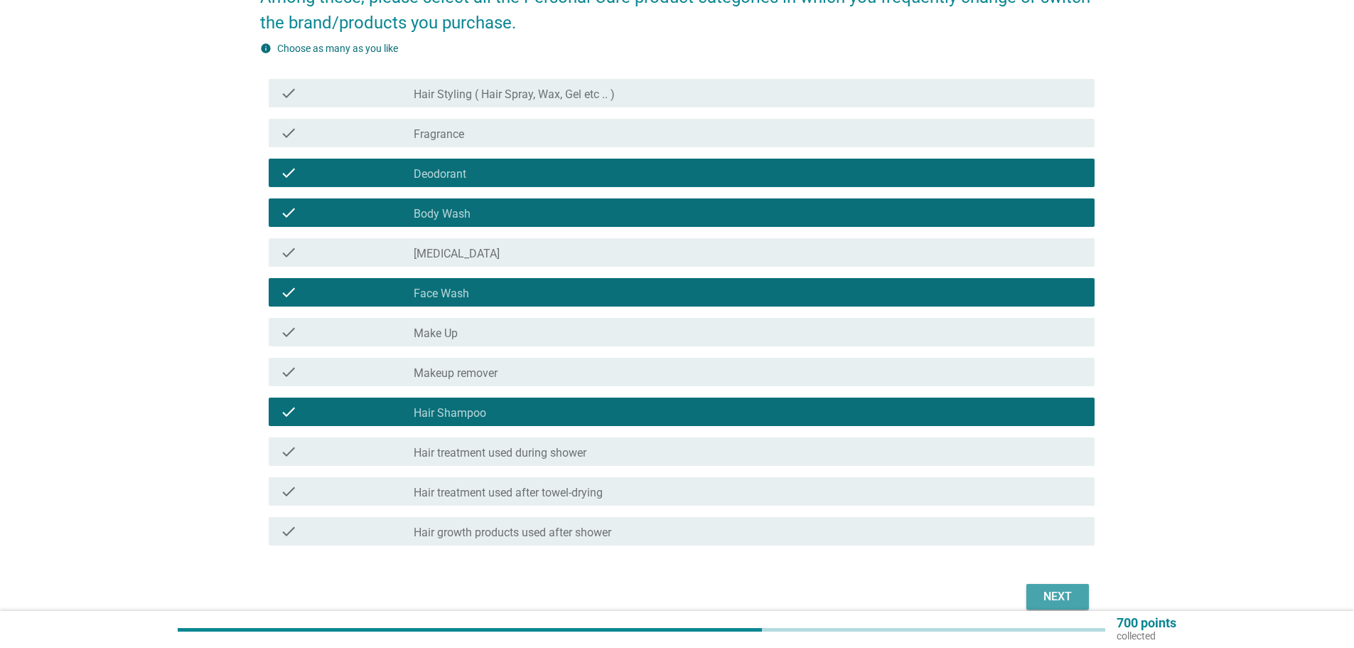
click at [1046, 600] on div "Next" at bounding box center [1058, 596] width 40 height 17
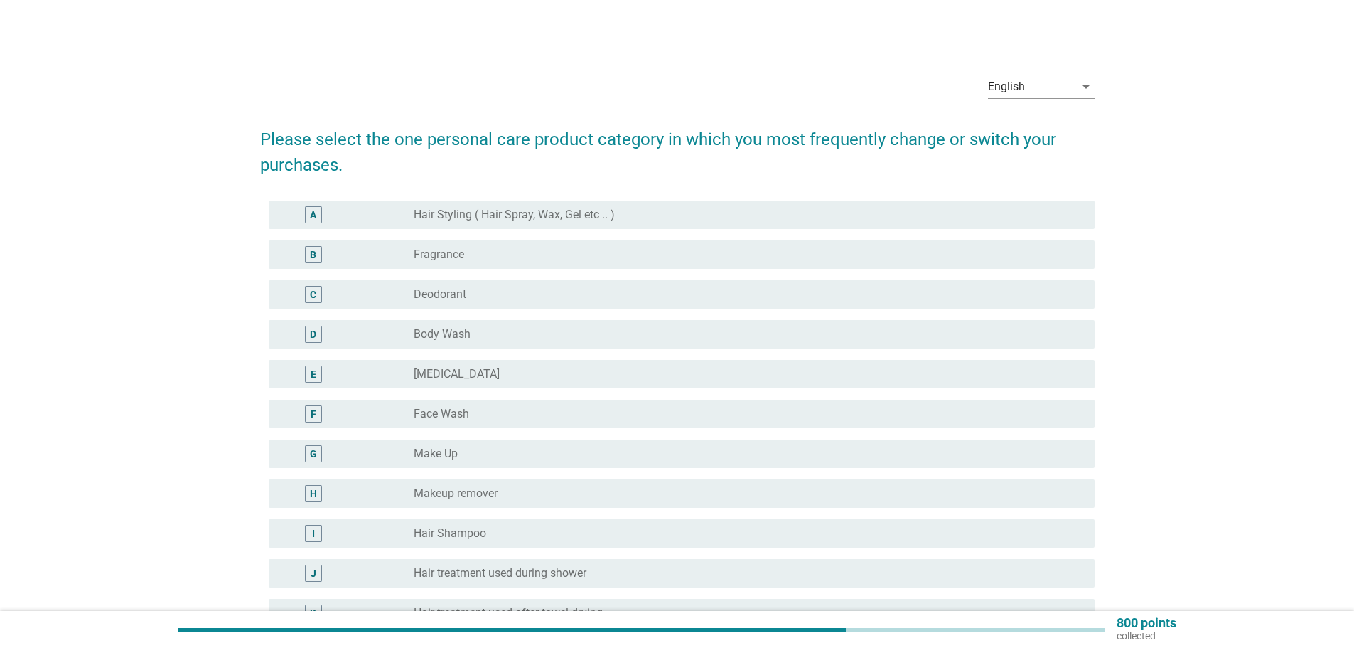
click at [474, 291] on div "radio_button_unchecked Deodorant" at bounding box center [743, 294] width 658 height 14
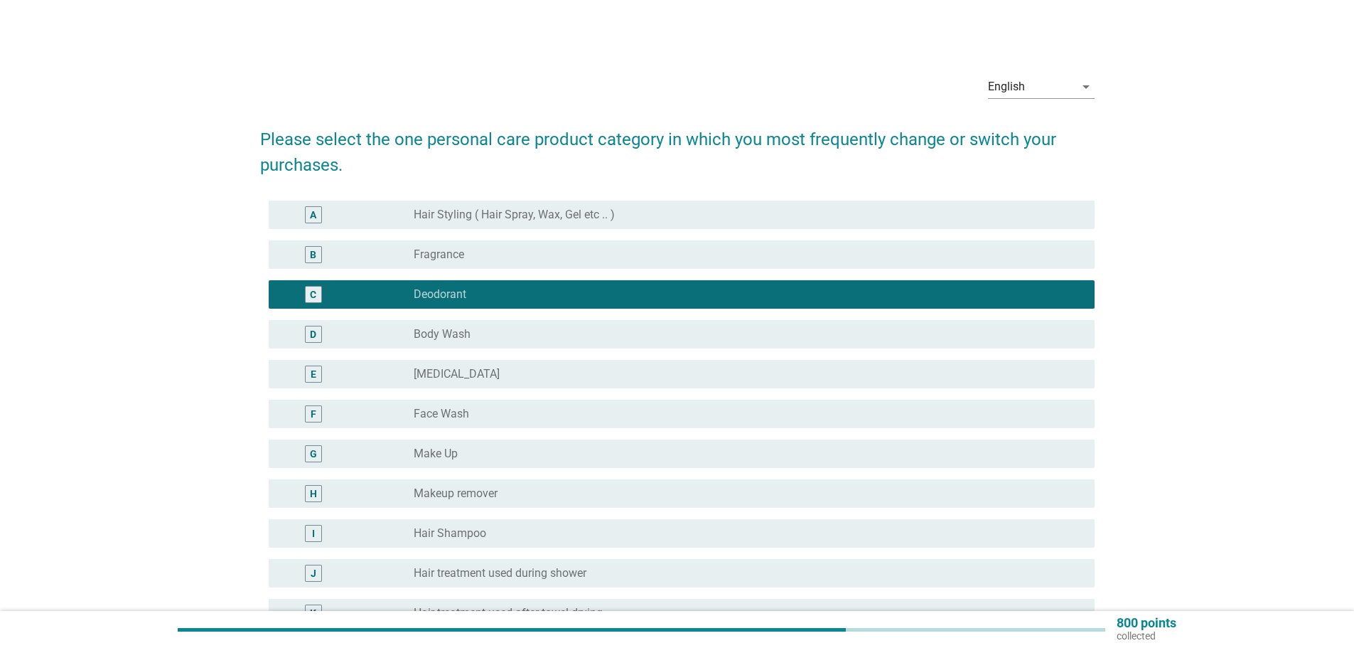
click at [464, 338] on label "Body Wash" at bounding box center [442, 334] width 57 height 14
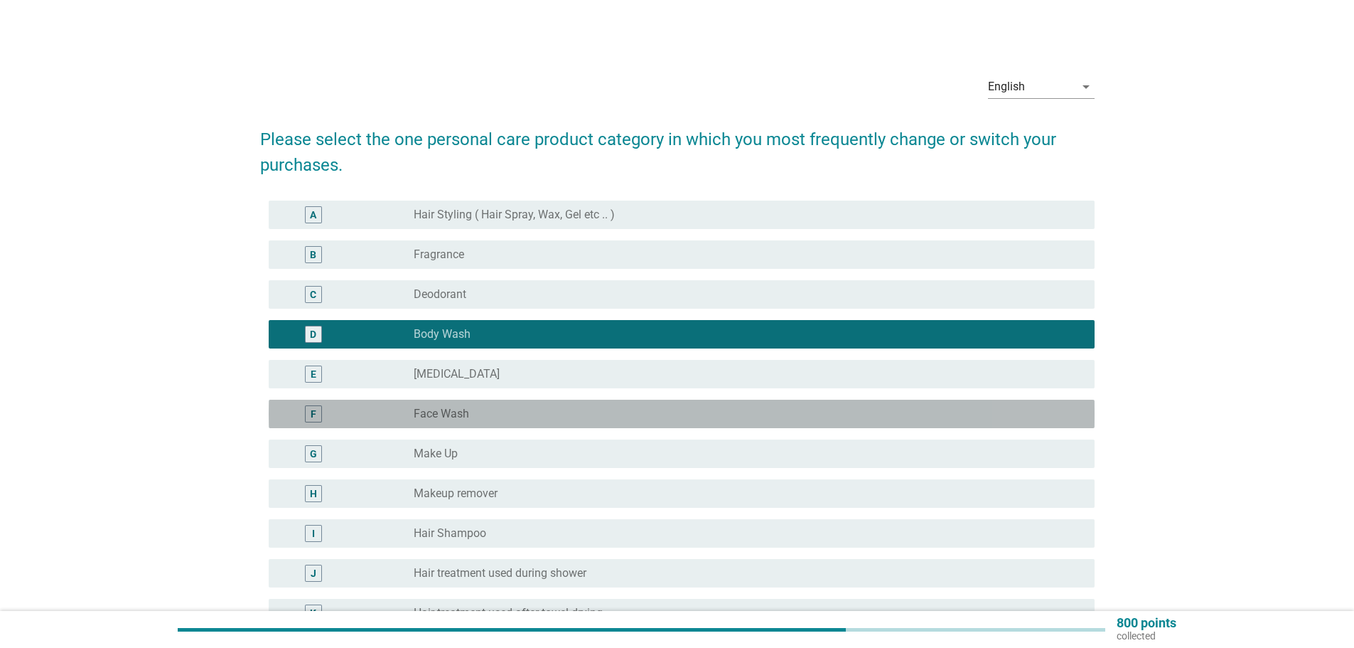
click at [465, 409] on label "Face Wash" at bounding box center [441, 414] width 55 height 14
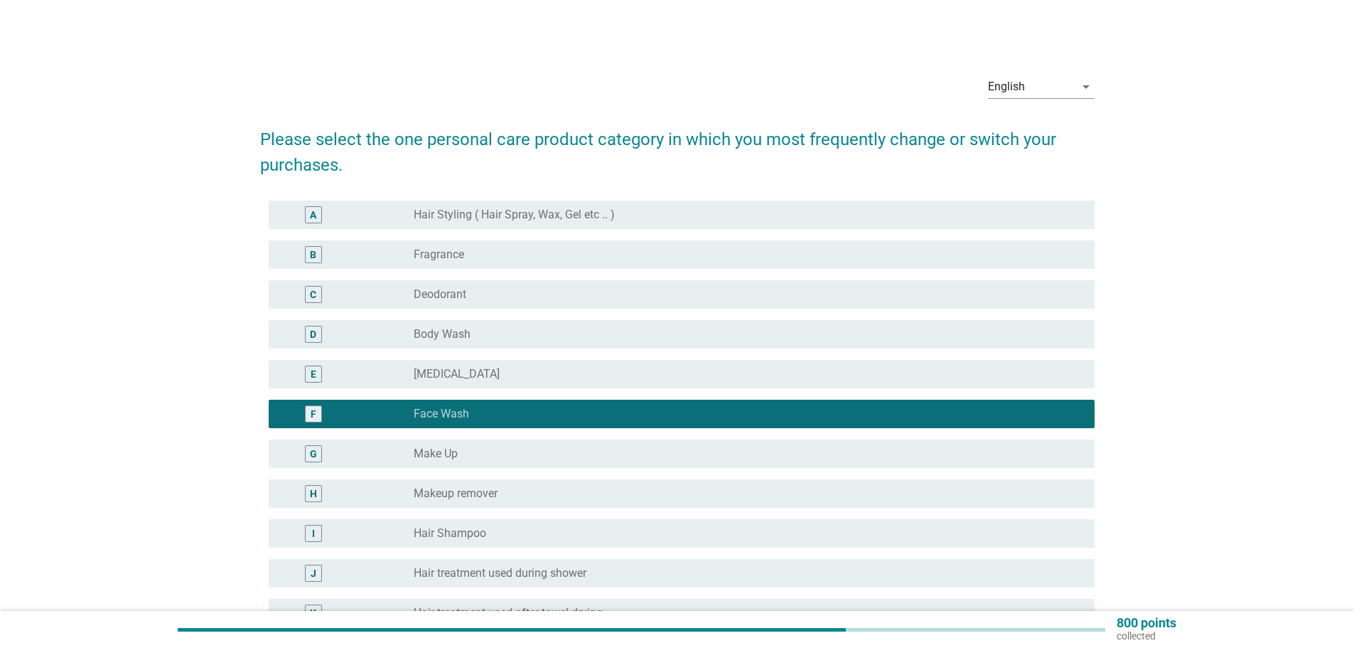
click at [486, 297] on div "radio_button_unchecked Deodorant" at bounding box center [743, 294] width 658 height 14
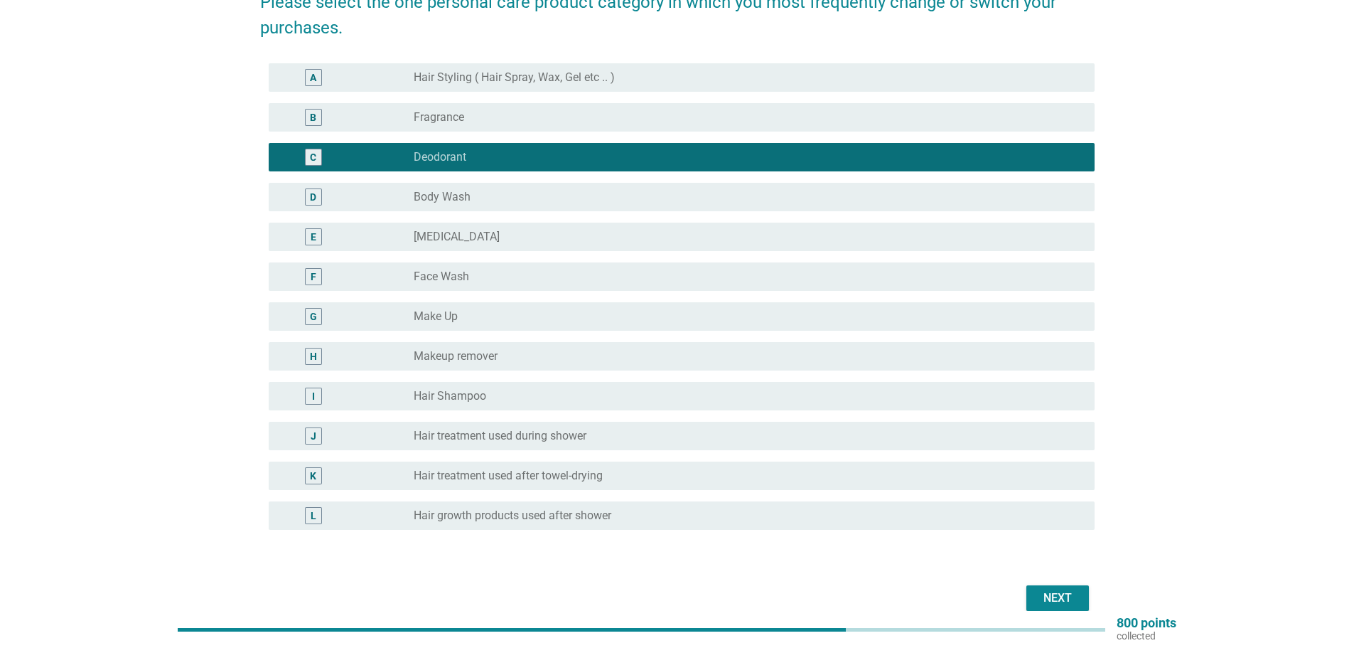
scroll to position [63, 0]
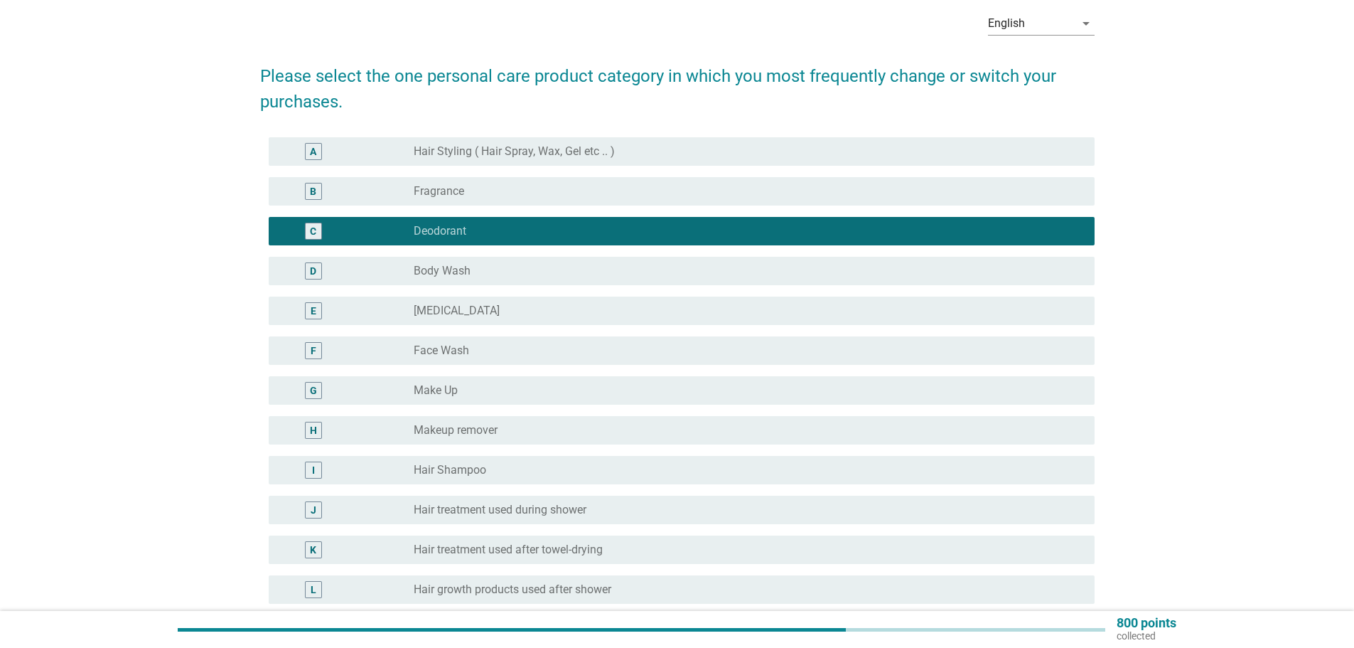
click at [480, 351] on div "radio_button_unchecked Face Wash" at bounding box center [743, 350] width 658 height 14
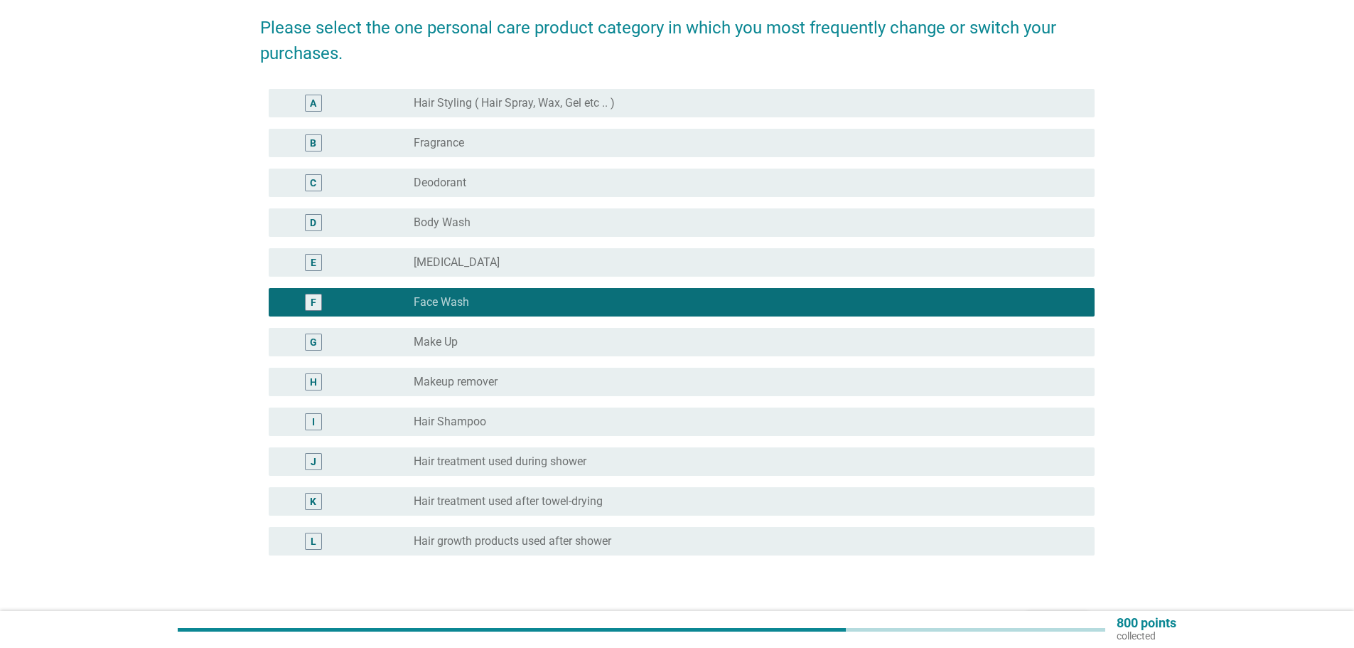
scroll to position [205, 0]
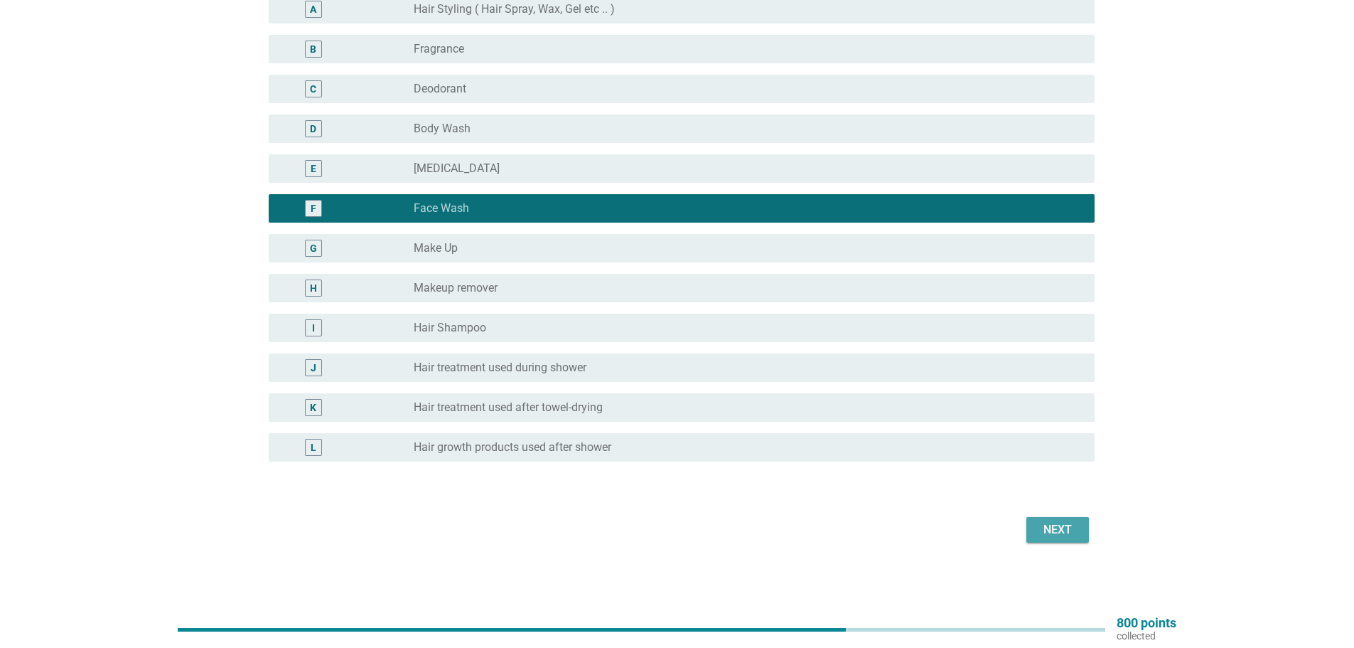
click at [1064, 523] on div "Next" at bounding box center [1058, 529] width 40 height 17
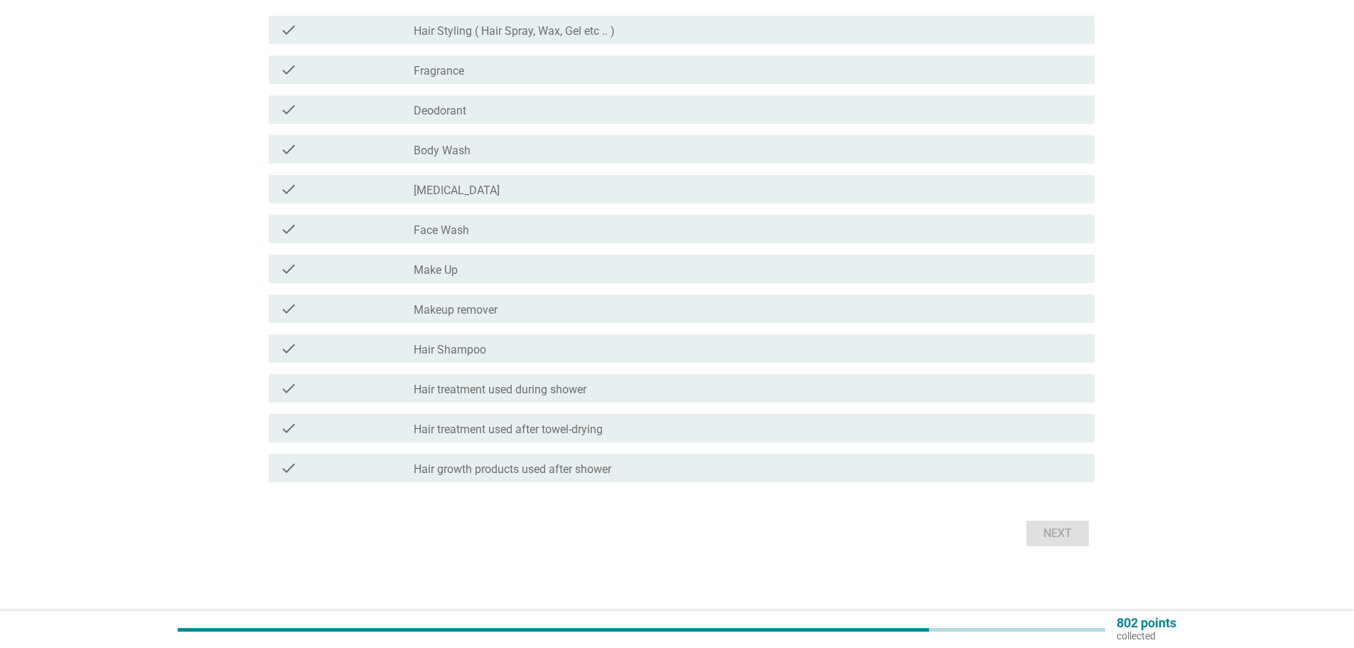
scroll to position [0, 0]
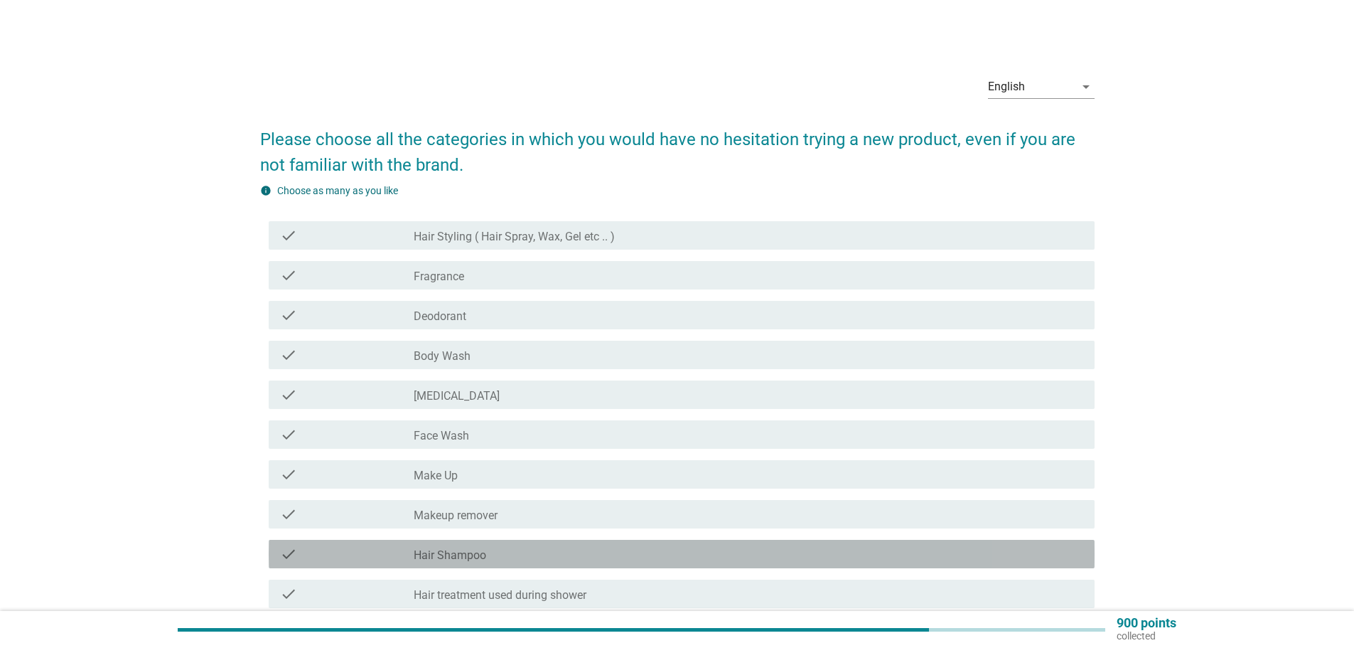
click at [446, 555] on label "Hair Shampoo" at bounding box center [450, 555] width 73 height 14
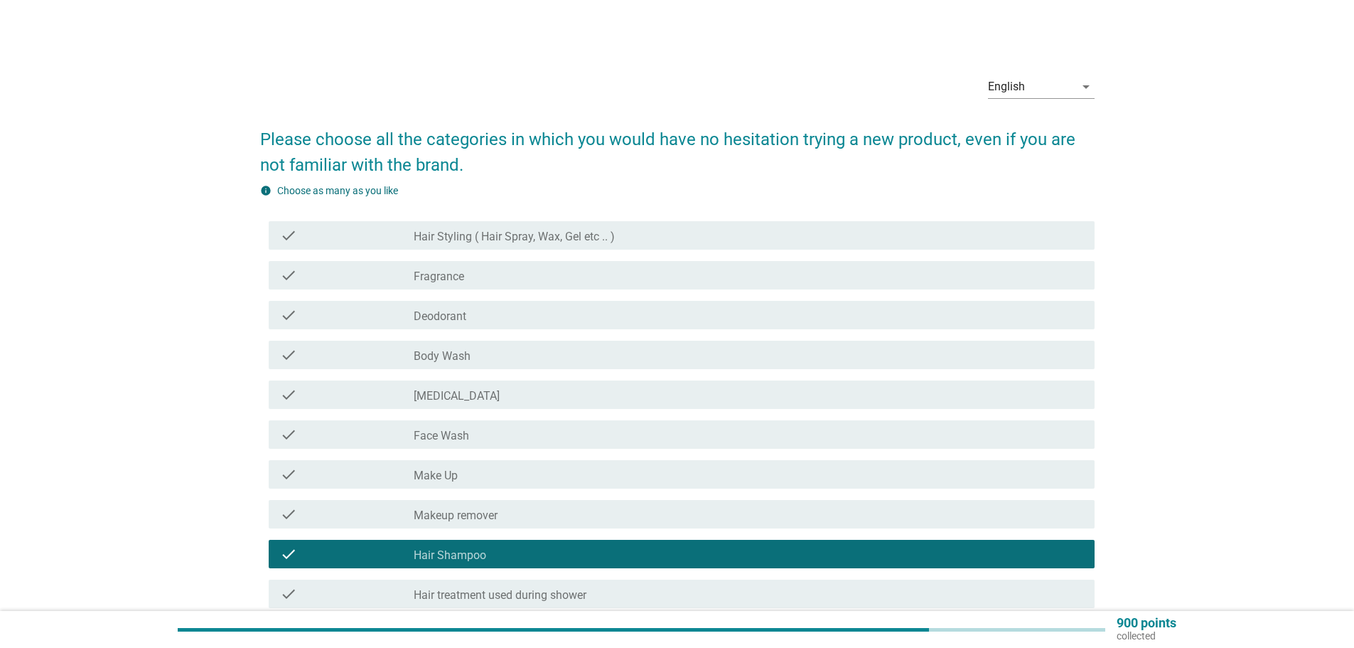
click at [467, 355] on label "Body Wash" at bounding box center [442, 356] width 57 height 14
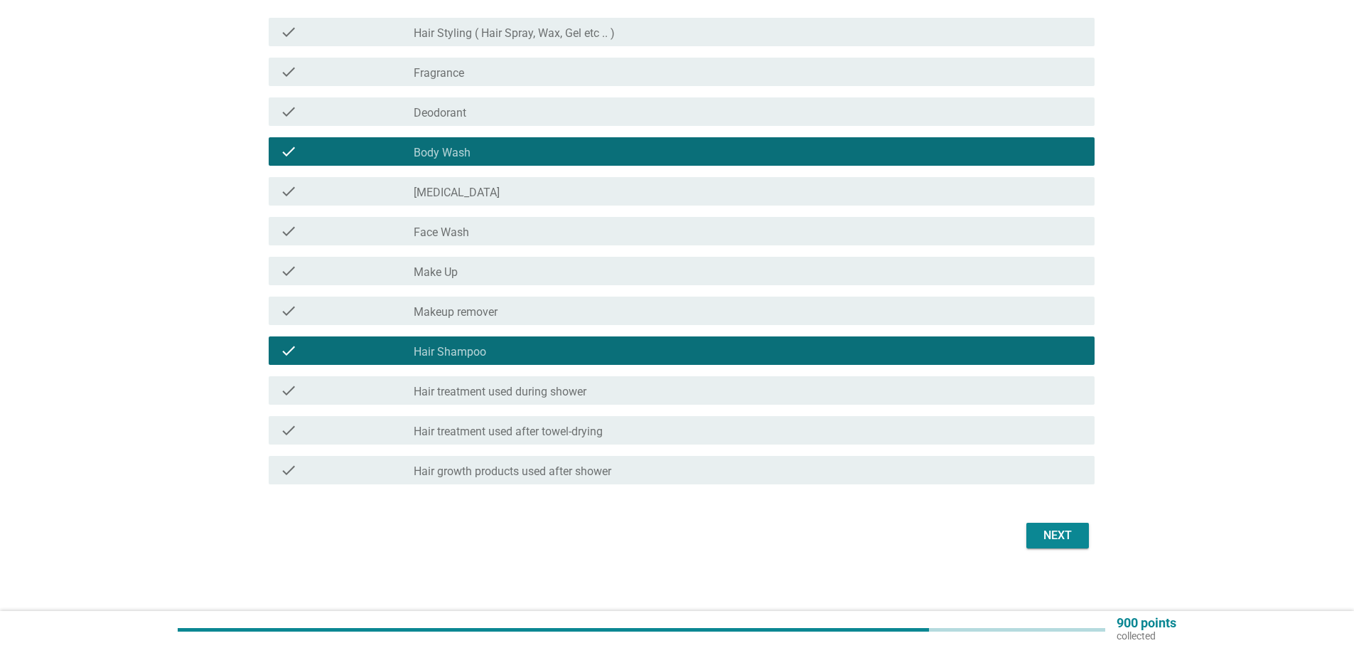
scroll to position [209, 0]
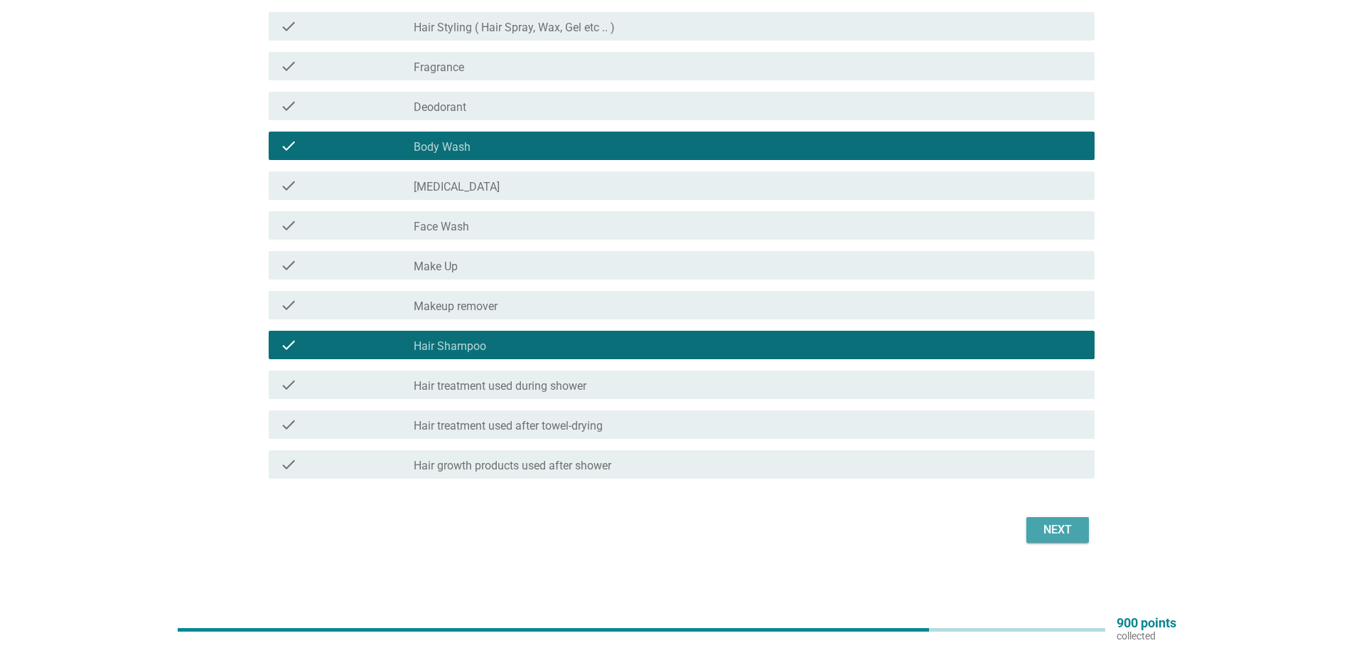
click at [1042, 535] on div "Next" at bounding box center [1058, 529] width 40 height 17
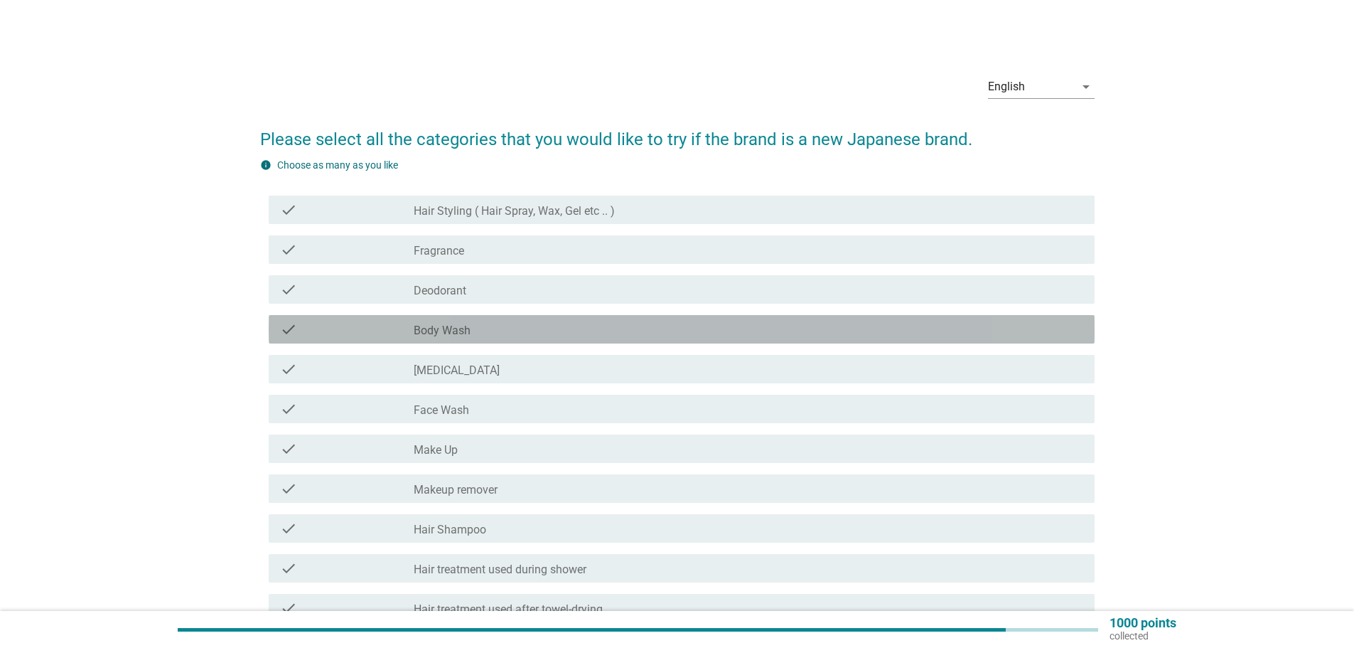
click at [474, 332] on div "check_box_outline_blank Body Wash" at bounding box center [749, 329] width 670 height 17
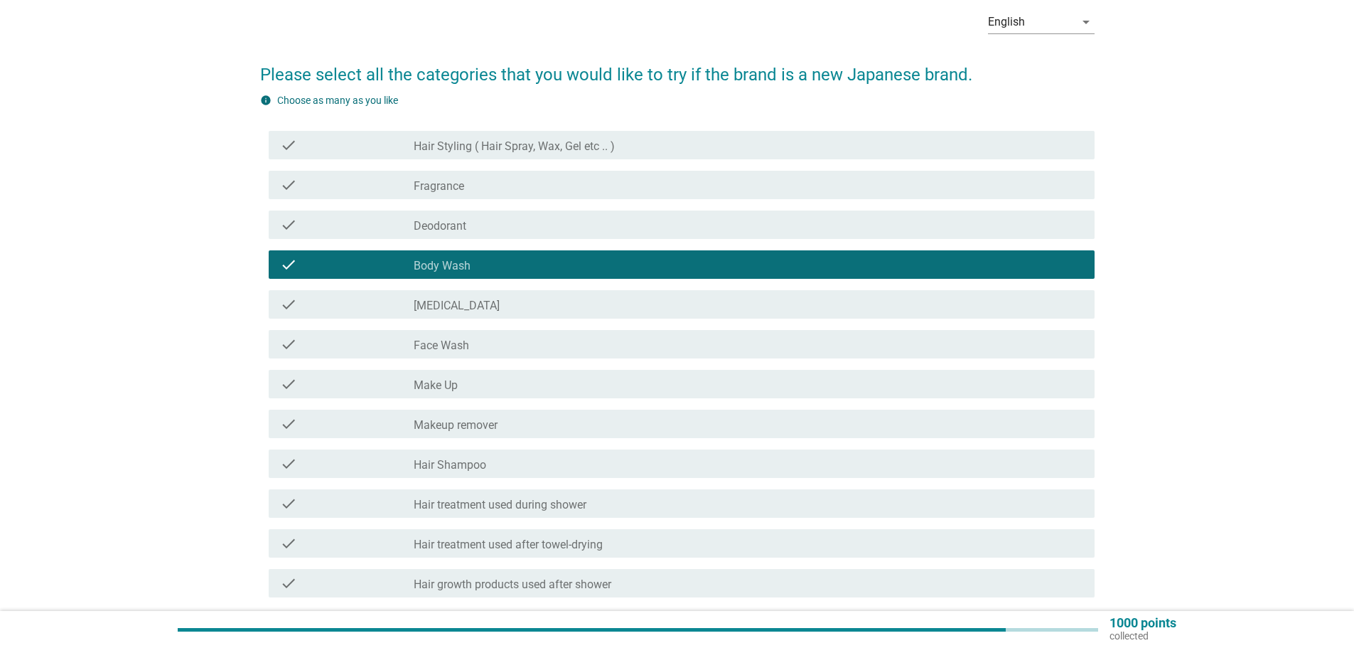
scroll to position [142, 0]
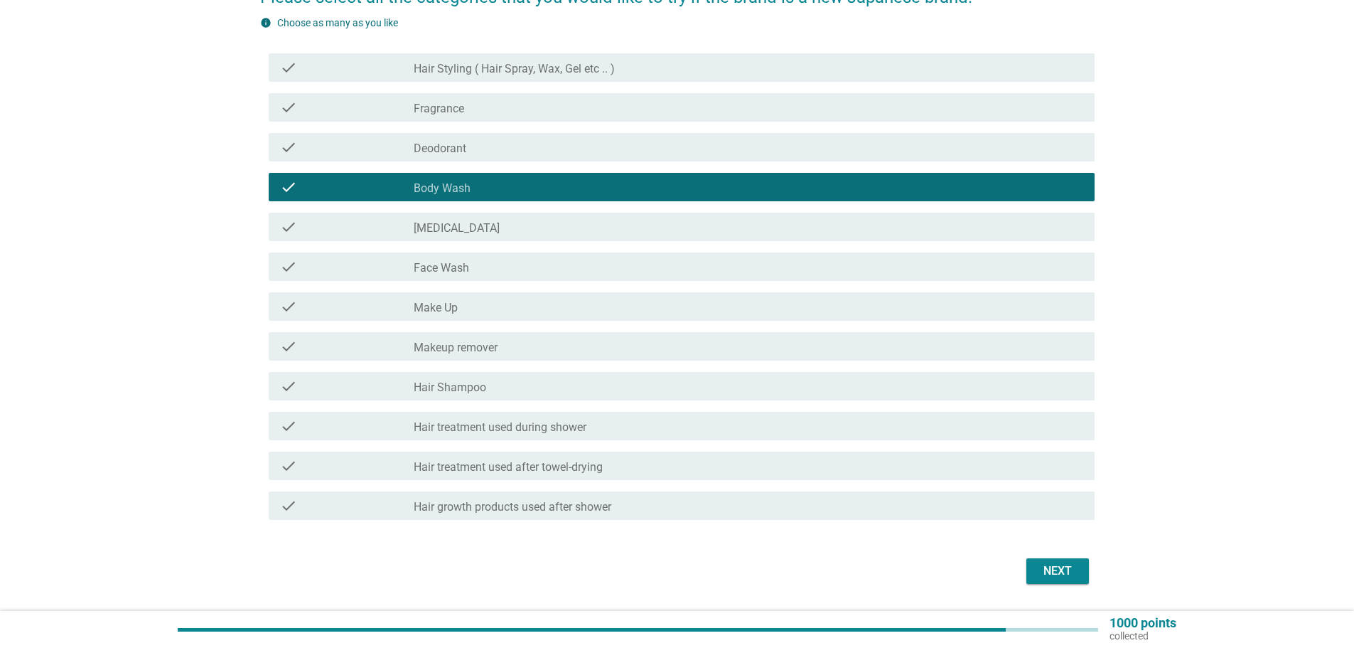
click at [1076, 568] on div "Next" at bounding box center [1058, 570] width 40 height 17
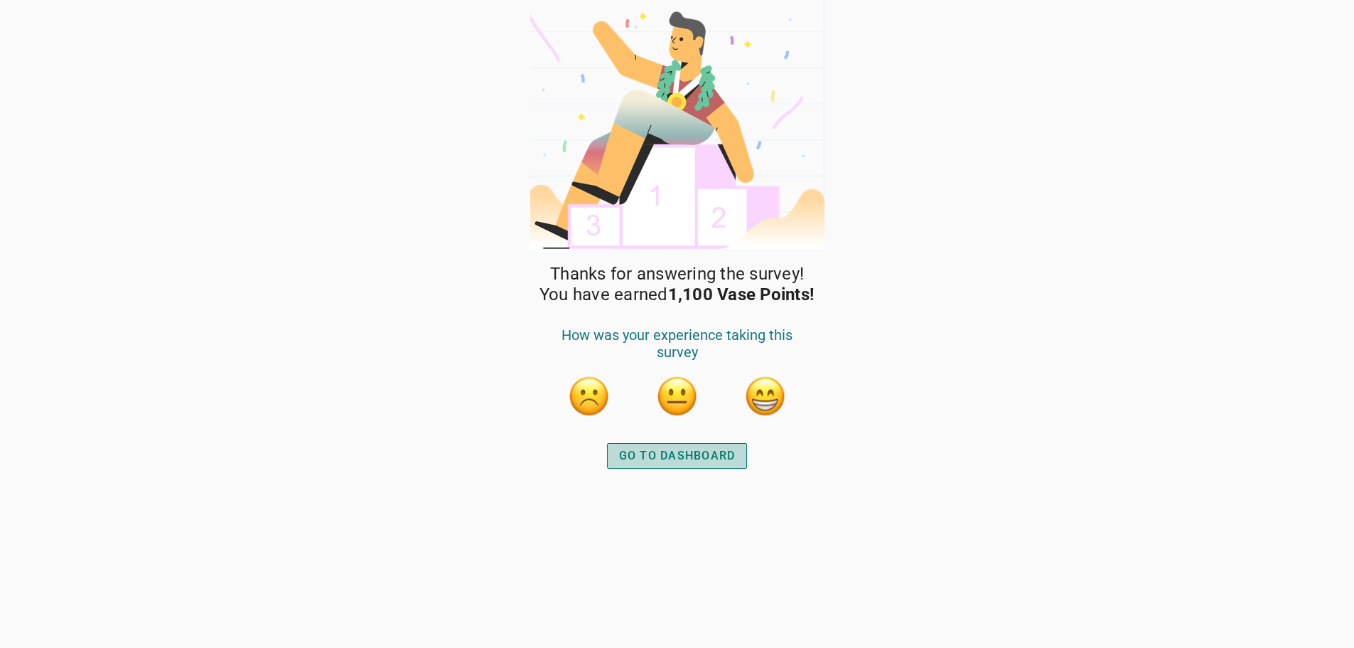
click at [688, 459] on div "GO TO DASHBOARD" at bounding box center [677, 455] width 117 height 17
